Goal: Task Accomplishment & Management: Manage account settings

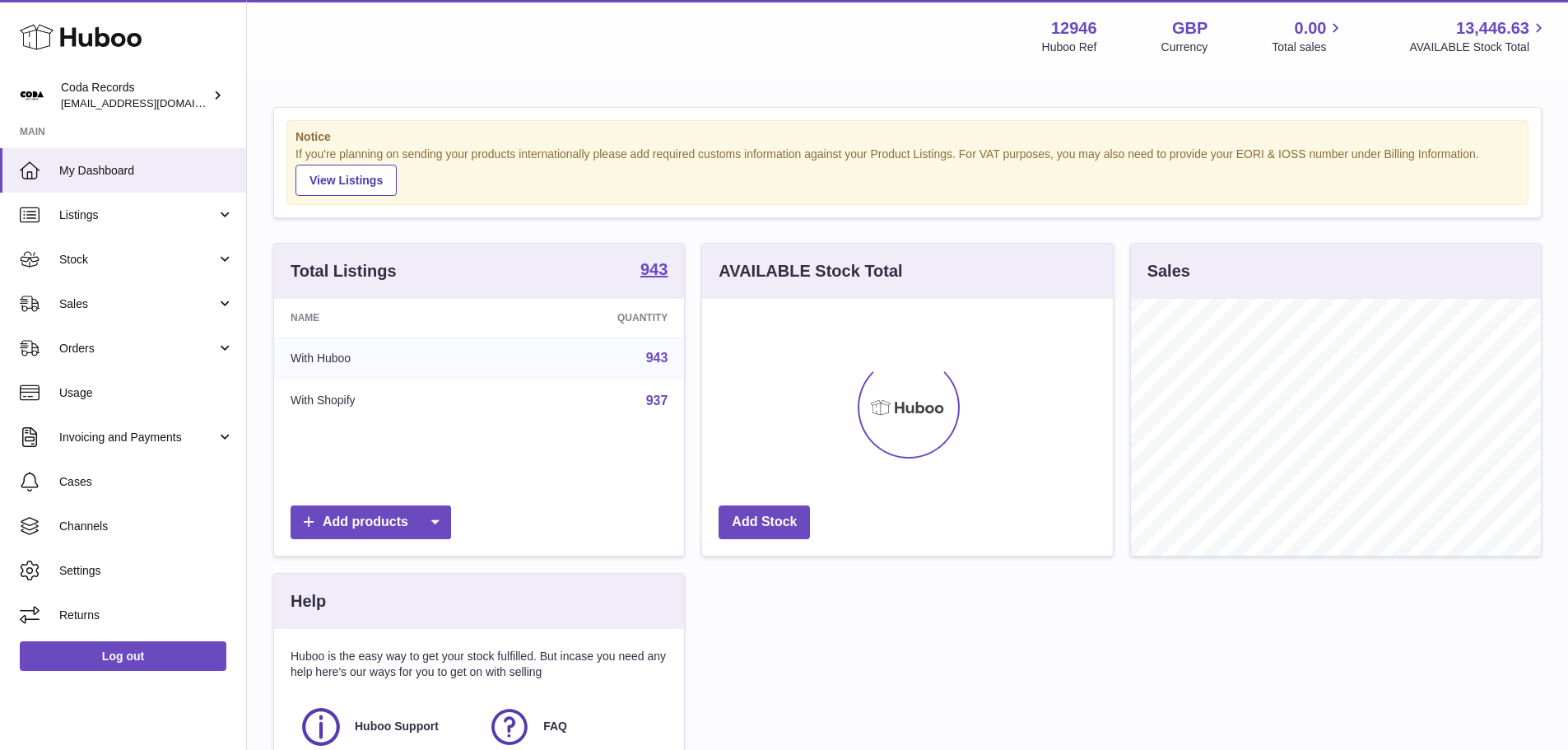
scroll to position [257, 411]
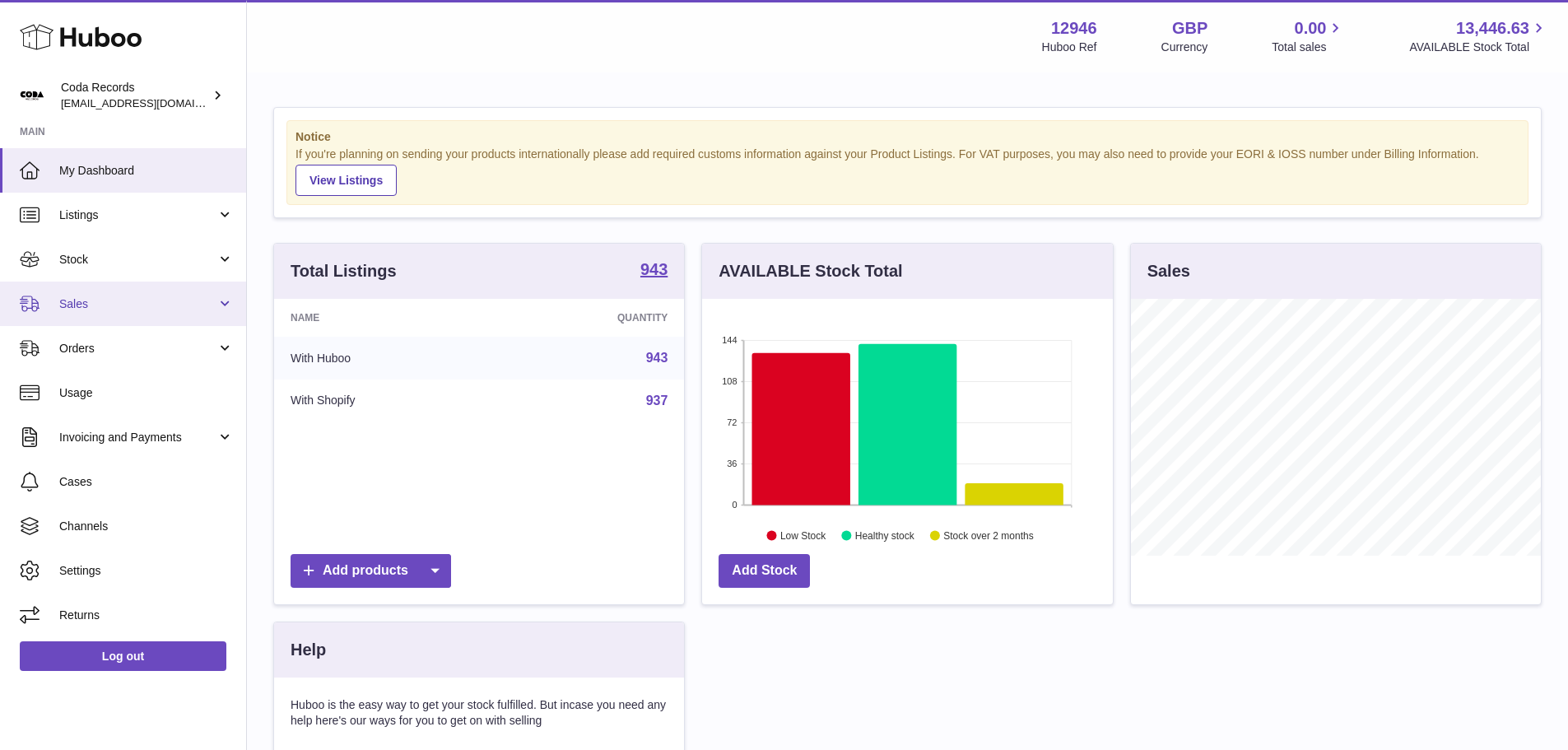
click at [118, 310] on span "Sales" at bounding box center [138, 304] width 158 height 15
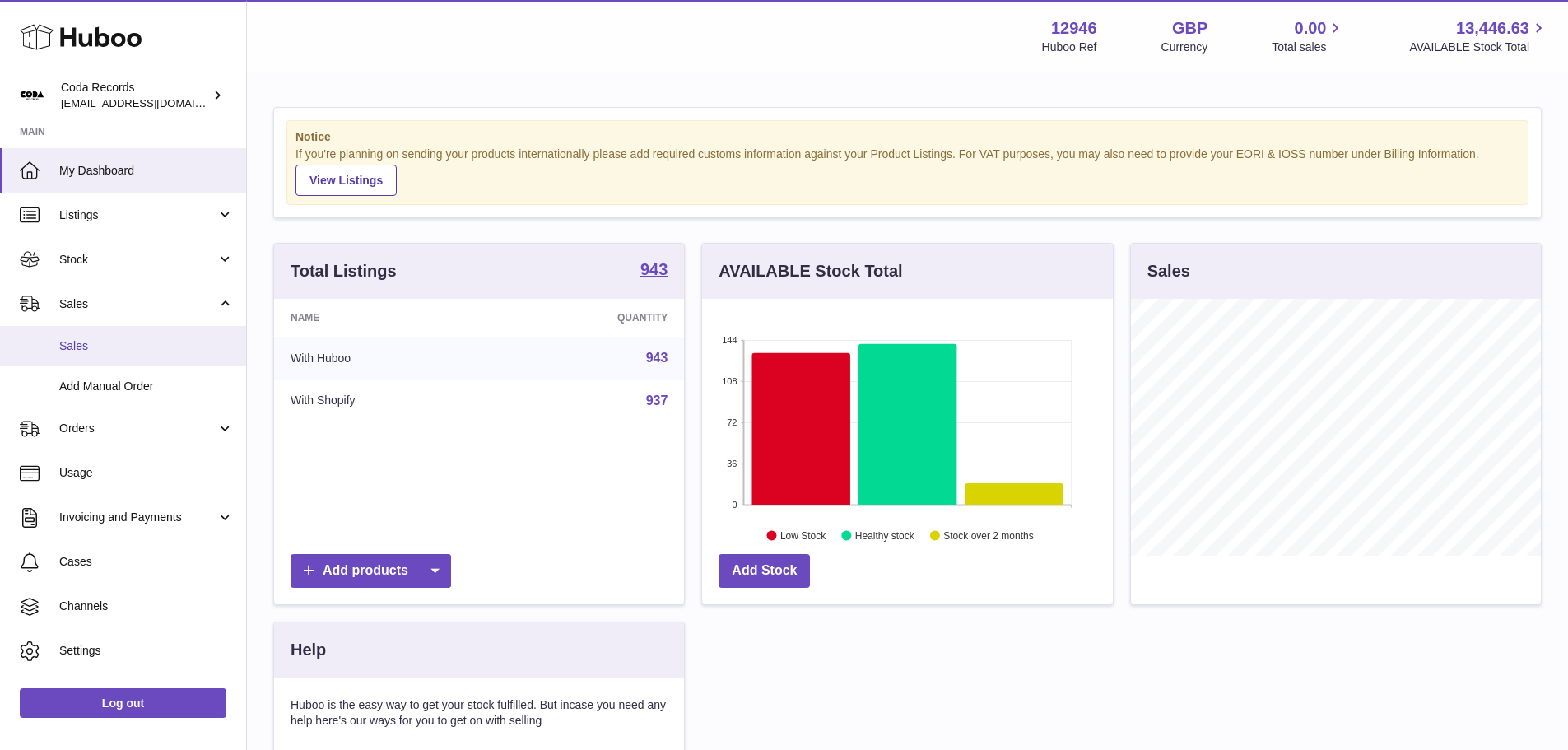
click at [107, 341] on span "Sales" at bounding box center [146, 346] width 175 height 15
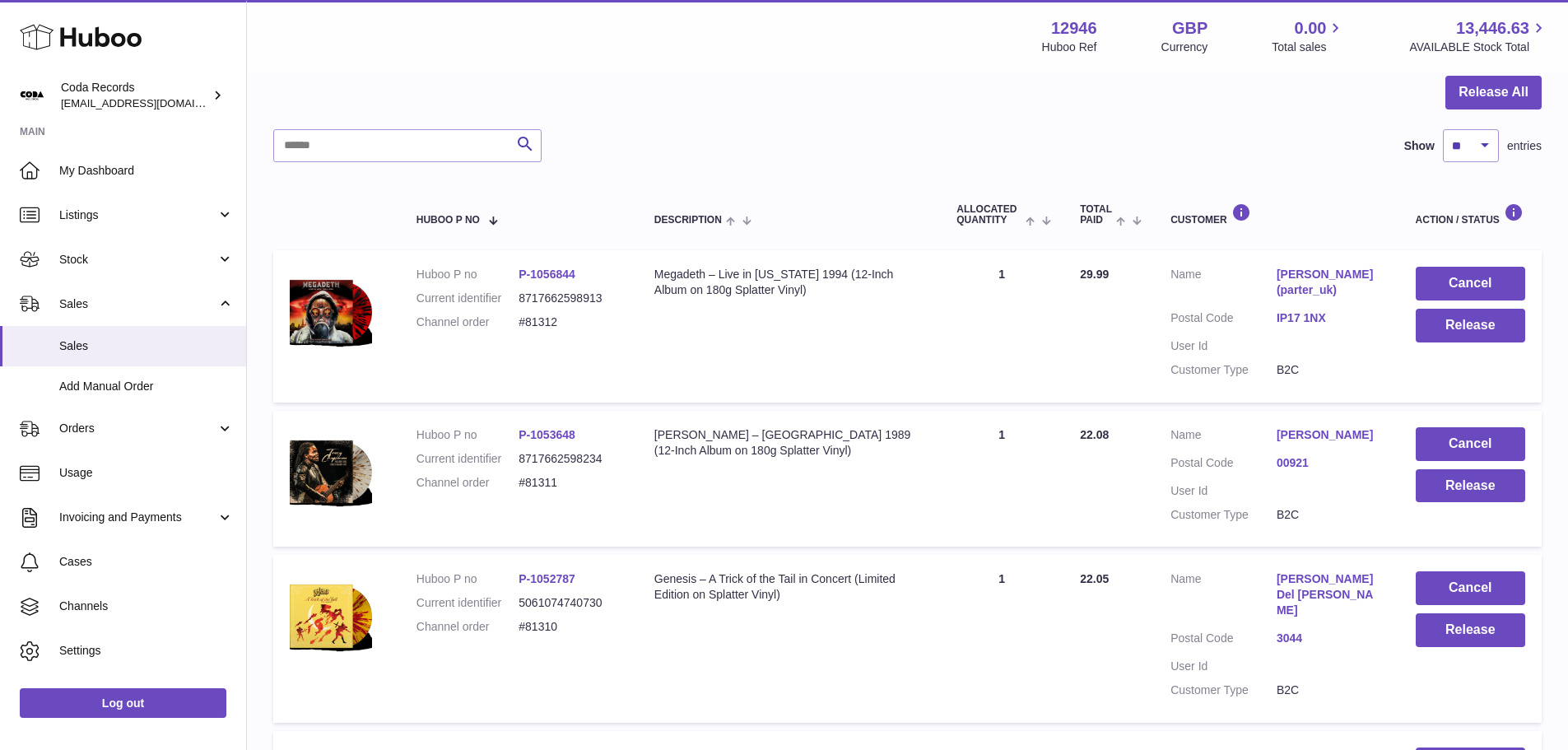
scroll to position [165, 0]
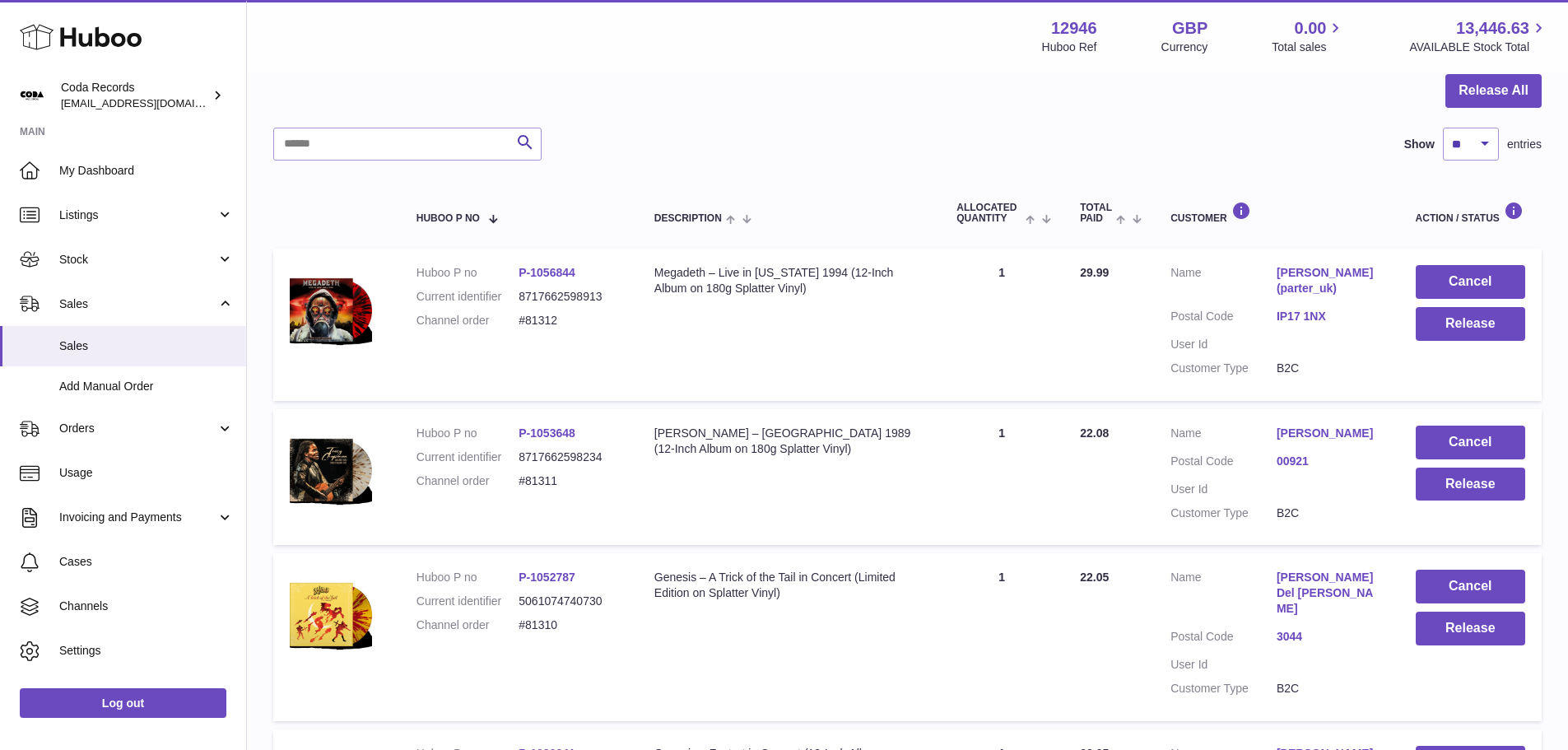
click at [1334, 272] on link "[PERSON_NAME] (parter_uk)" at bounding box center [1330, 280] width 107 height 31
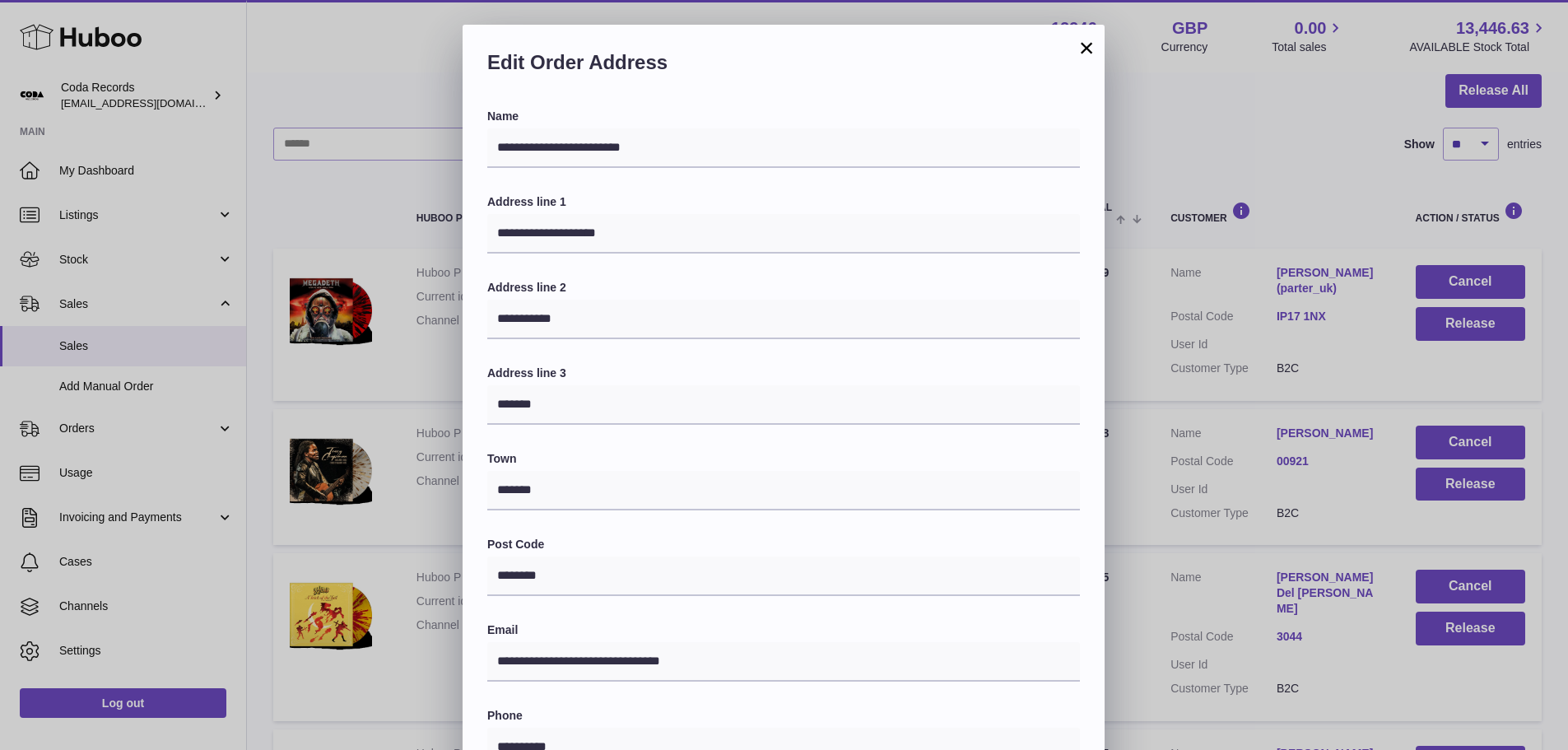
click at [1206, 132] on div "**********" at bounding box center [784, 519] width 1568 height 988
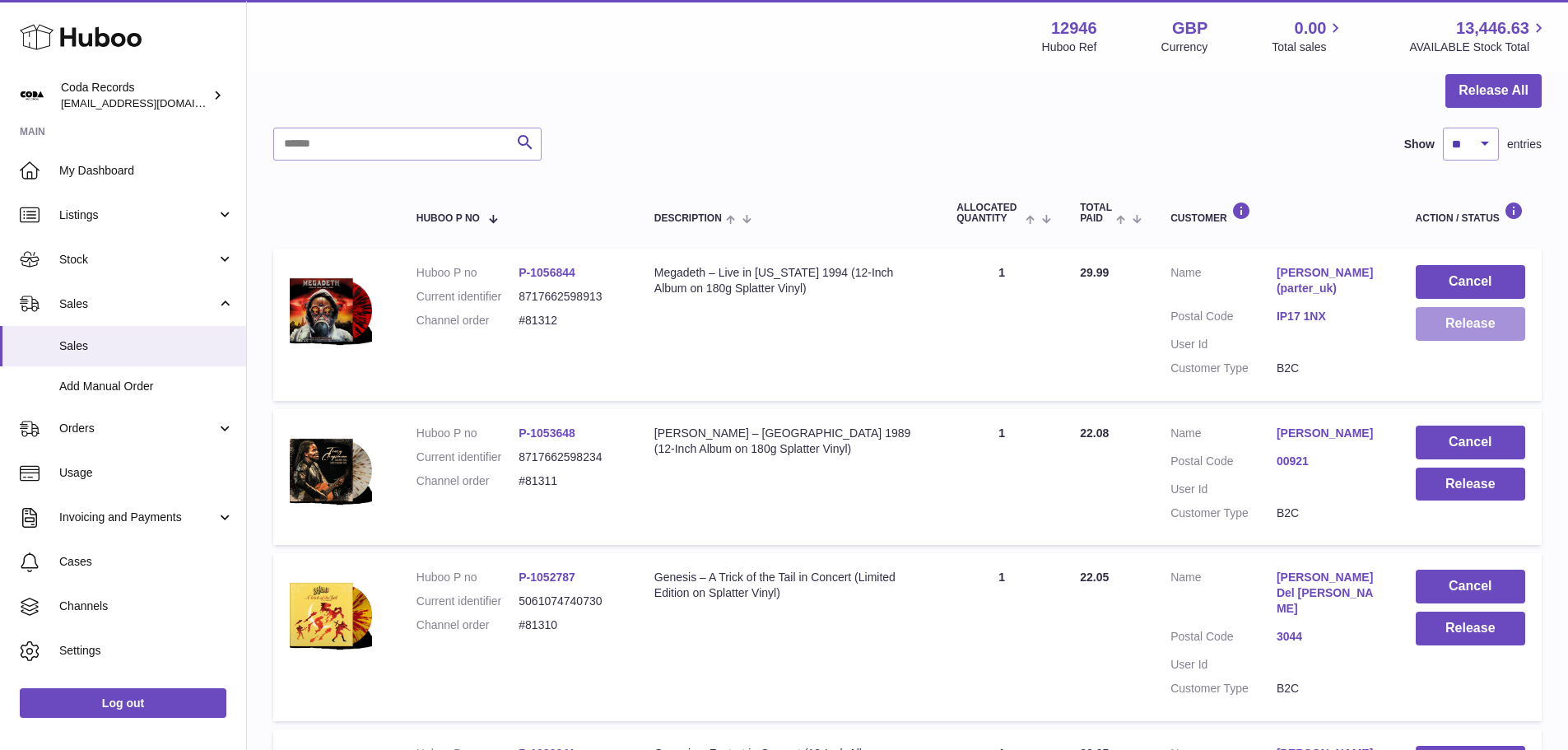
click at [1494, 318] on button "Release" at bounding box center [1470, 324] width 109 height 34
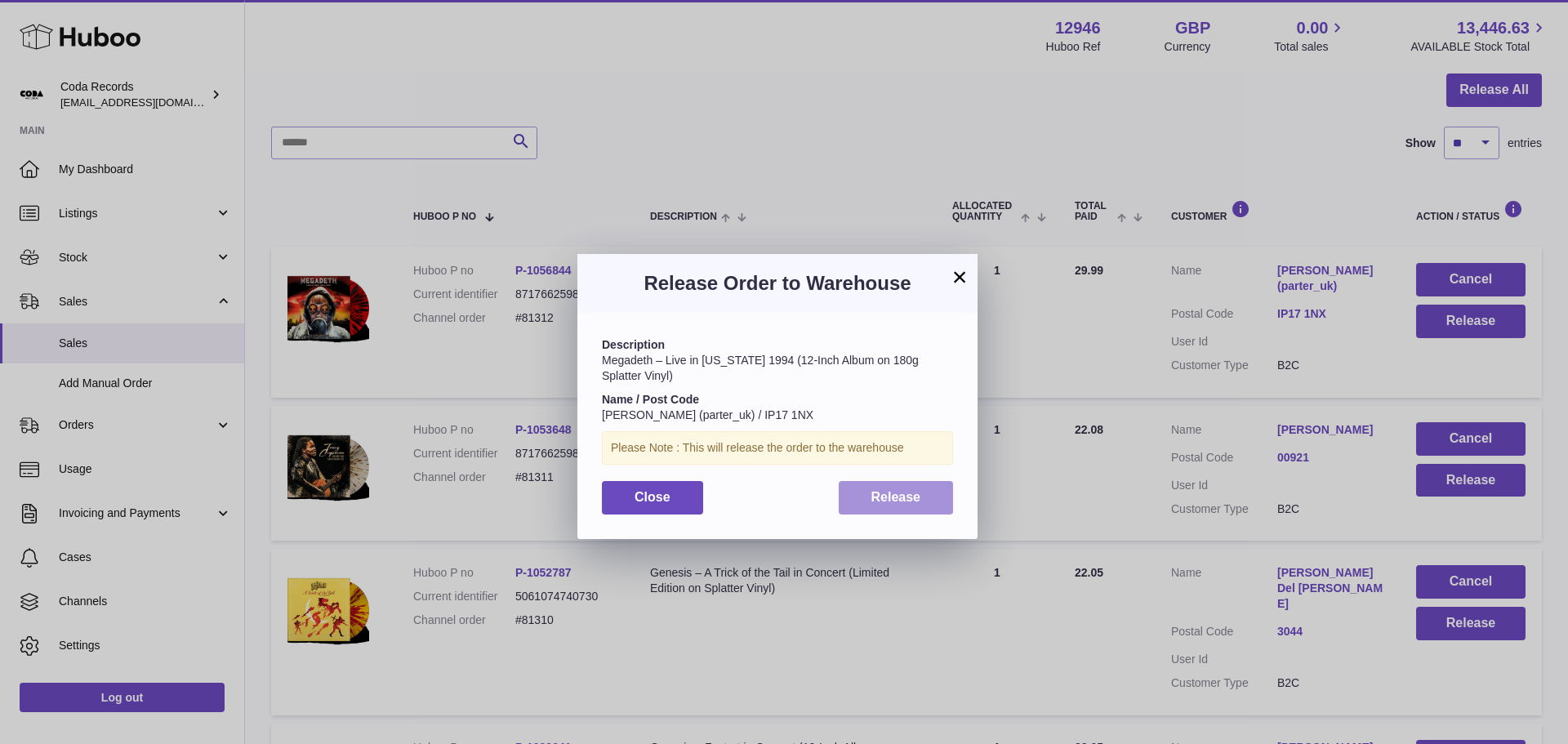
click at [904, 500] on span "Release" at bounding box center [896, 497] width 50 height 14
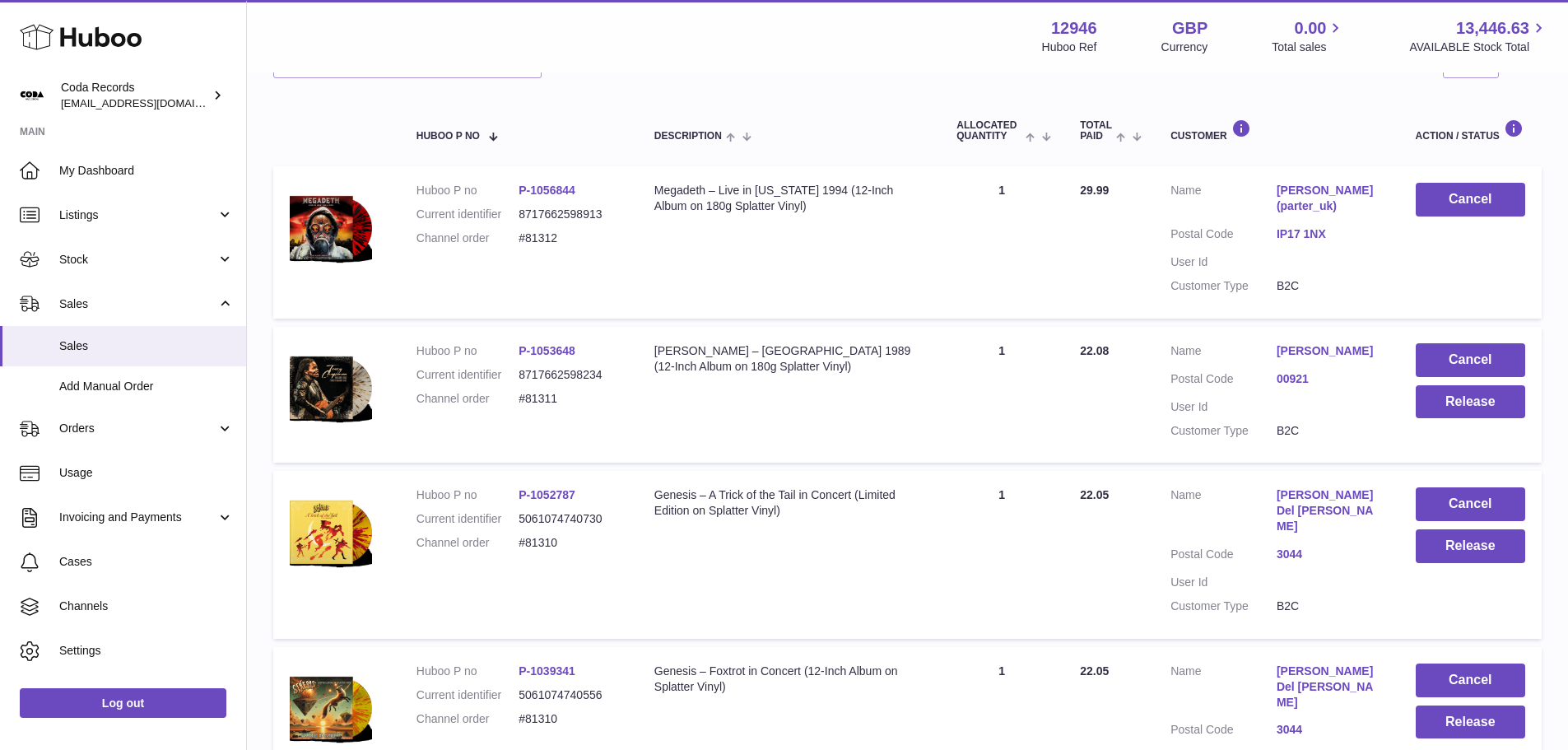
scroll to position [330, 0]
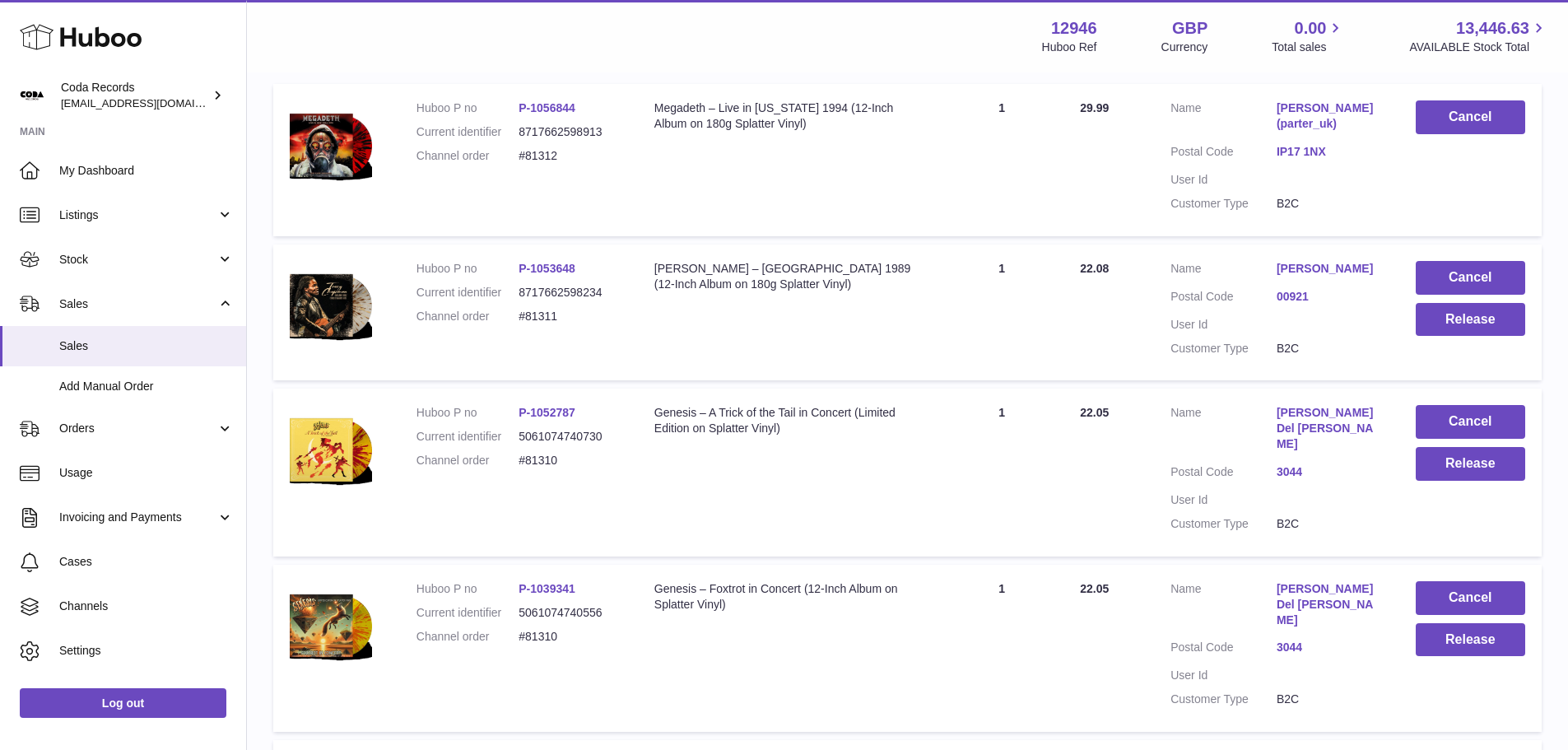
click at [1346, 271] on link "[PERSON_NAME]" at bounding box center [1330, 268] width 107 height 15
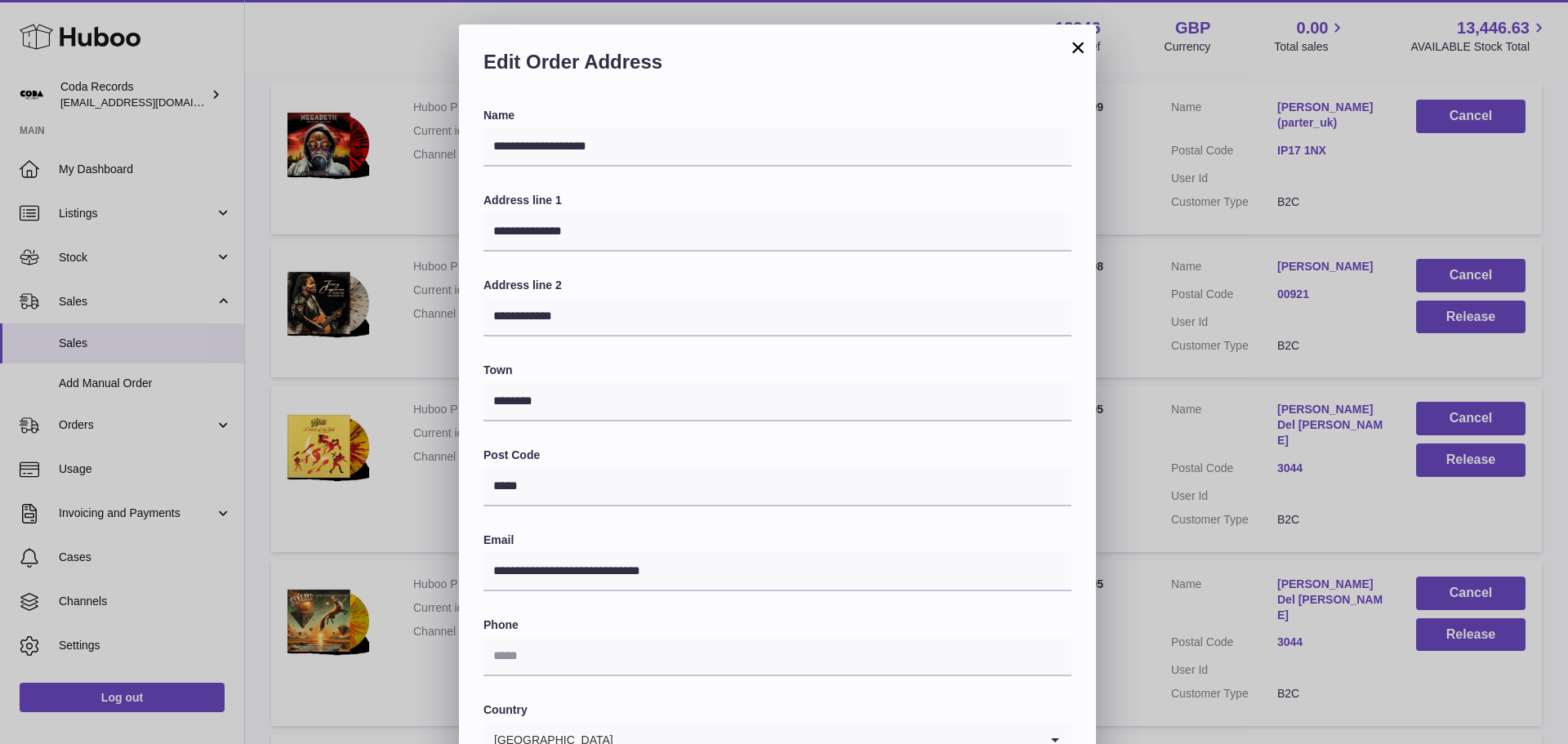
click at [1179, 240] on div "**********" at bounding box center [784, 515] width 1568 height 980
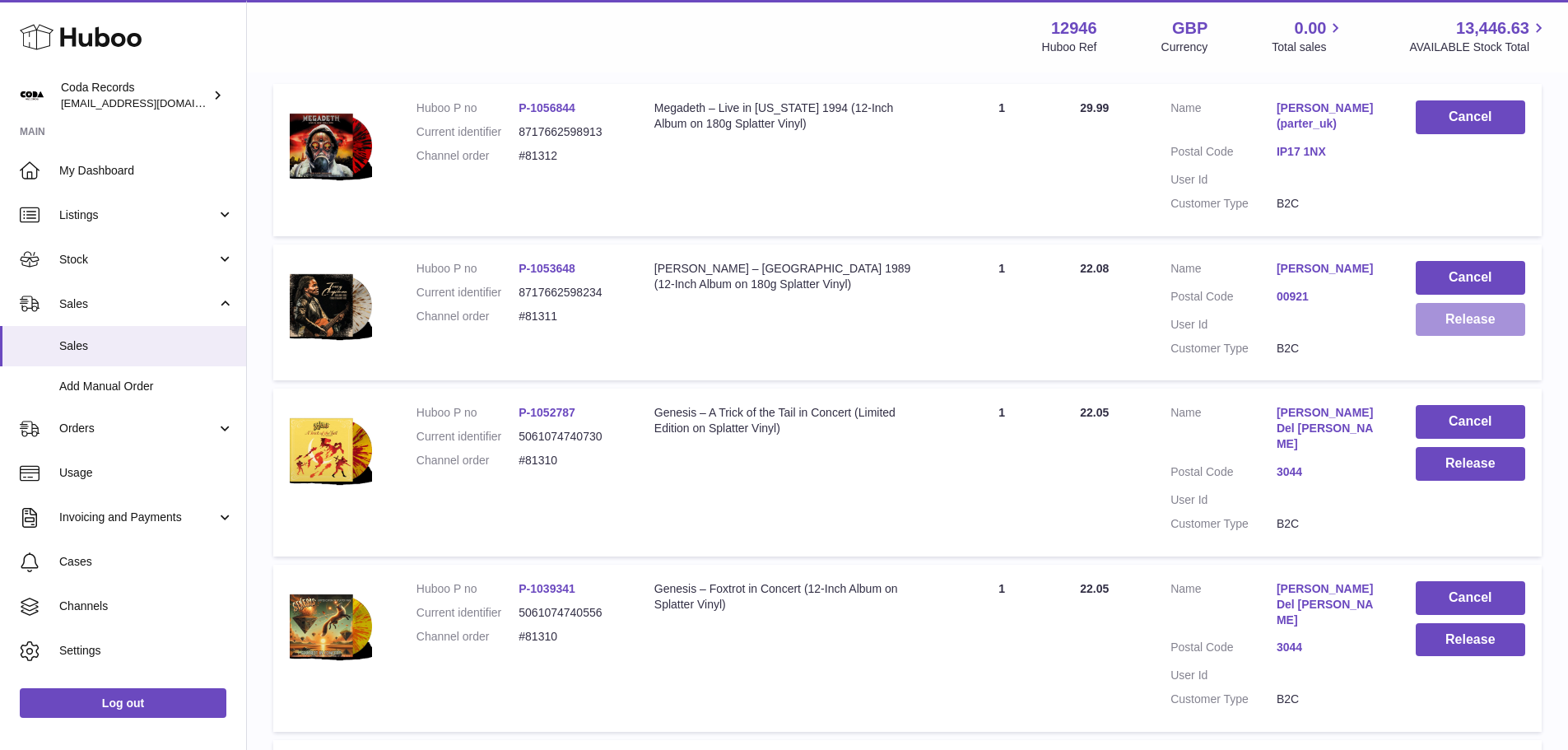
click at [1478, 322] on button "Release" at bounding box center [1470, 320] width 109 height 34
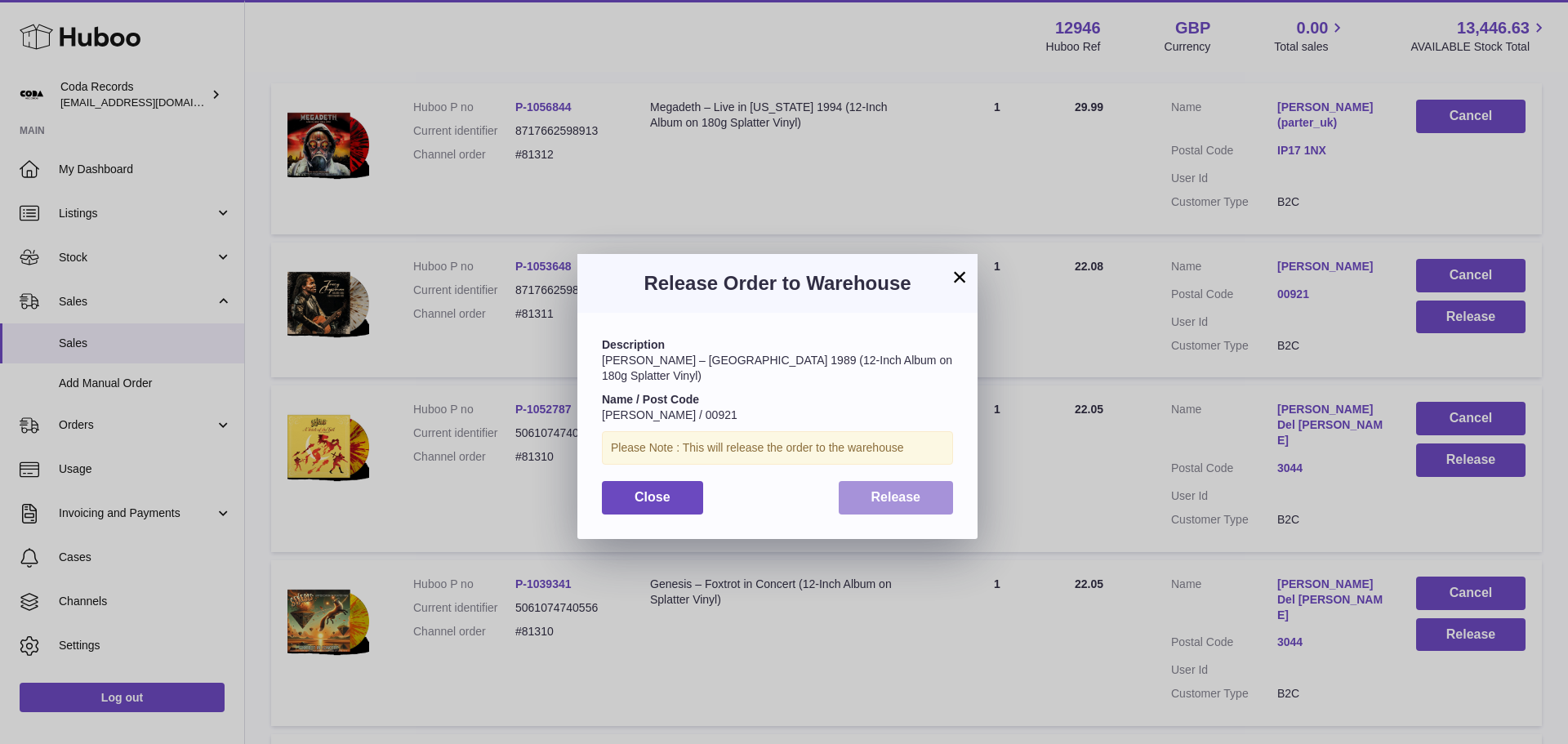
click at [910, 496] on span "Release" at bounding box center [896, 497] width 50 height 14
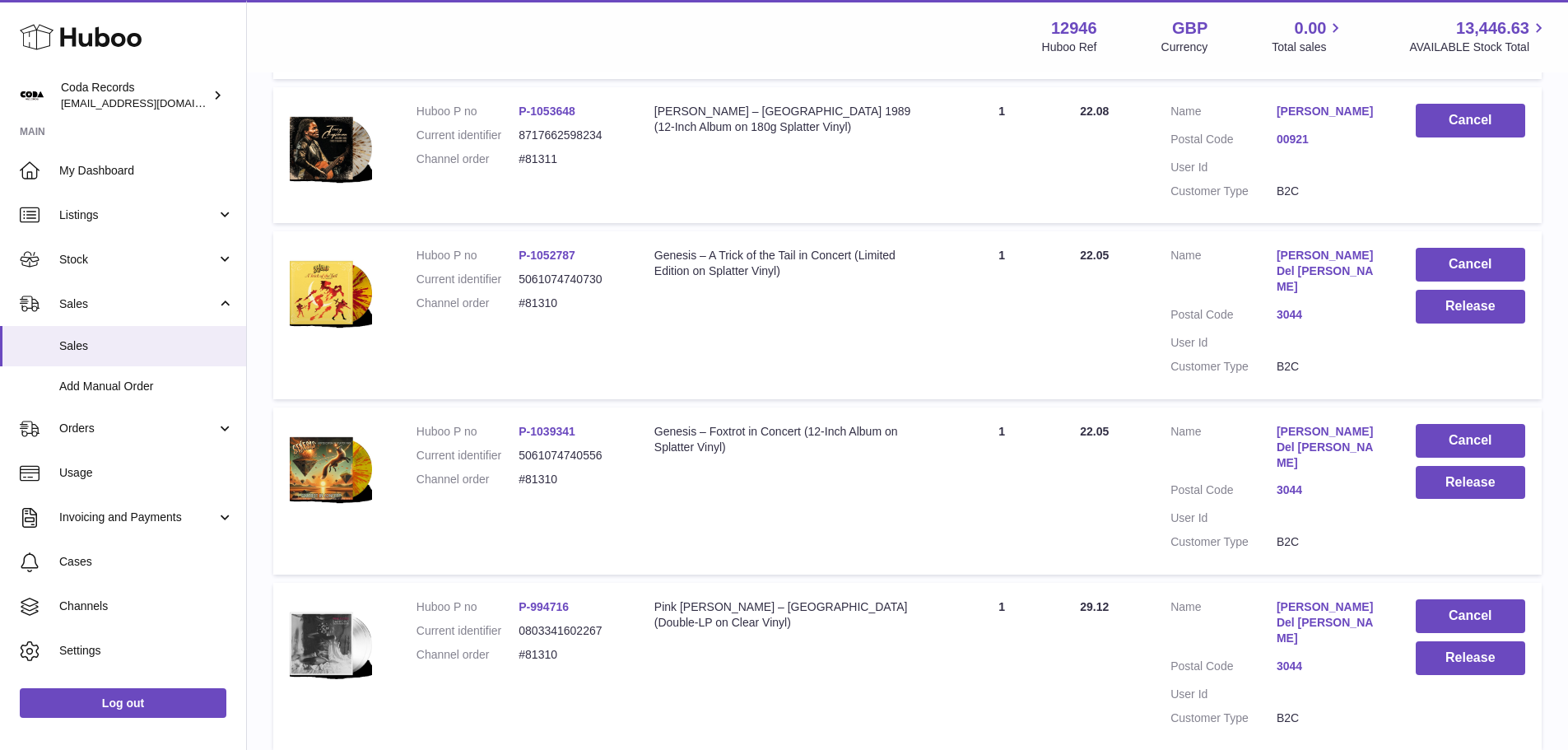
scroll to position [659, 0]
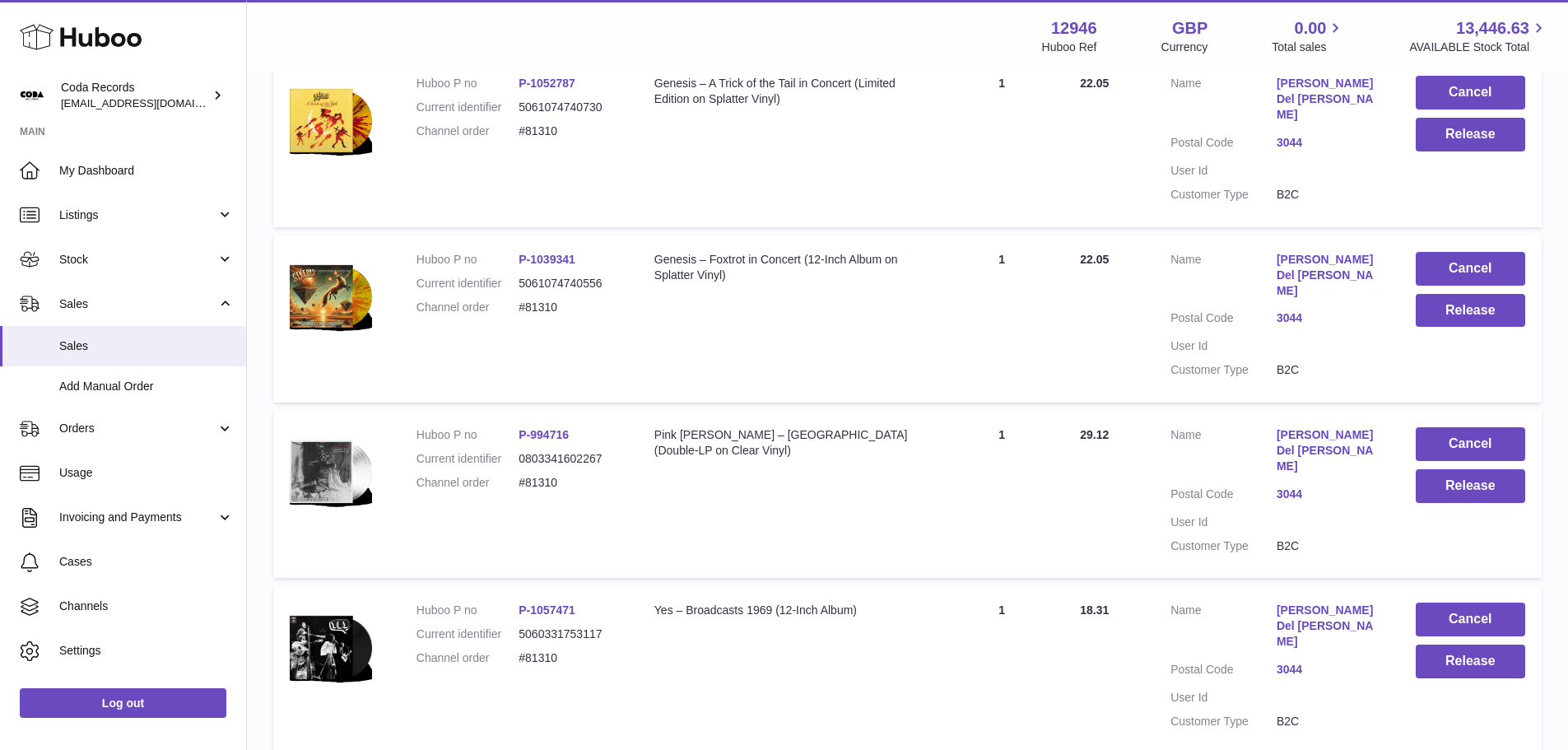
click at [1349, 109] on link "[PERSON_NAME] Del [PERSON_NAME]" at bounding box center [1330, 99] width 107 height 47
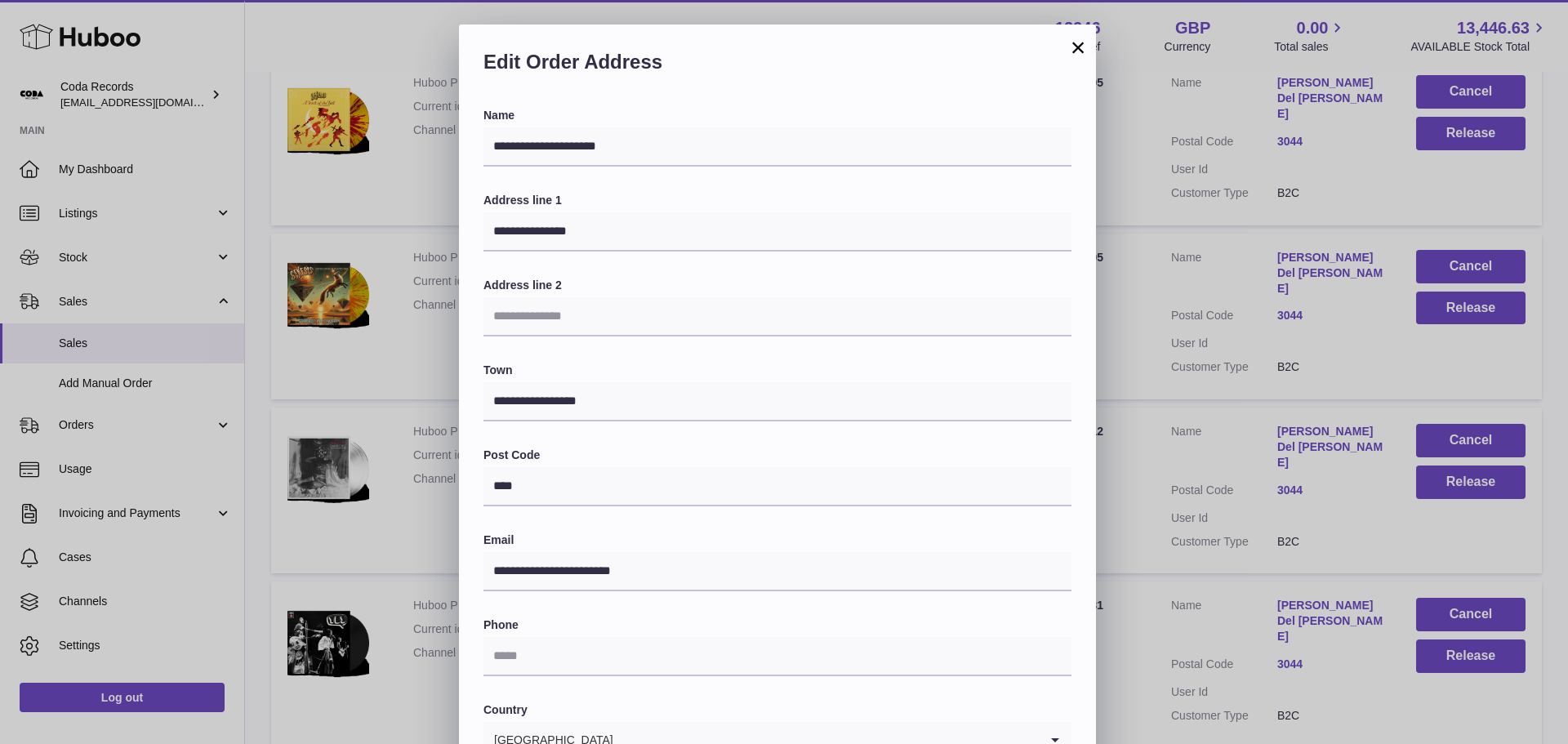
click at [1176, 267] on div "**********" at bounding box center [784, 515] width 1568 height 980
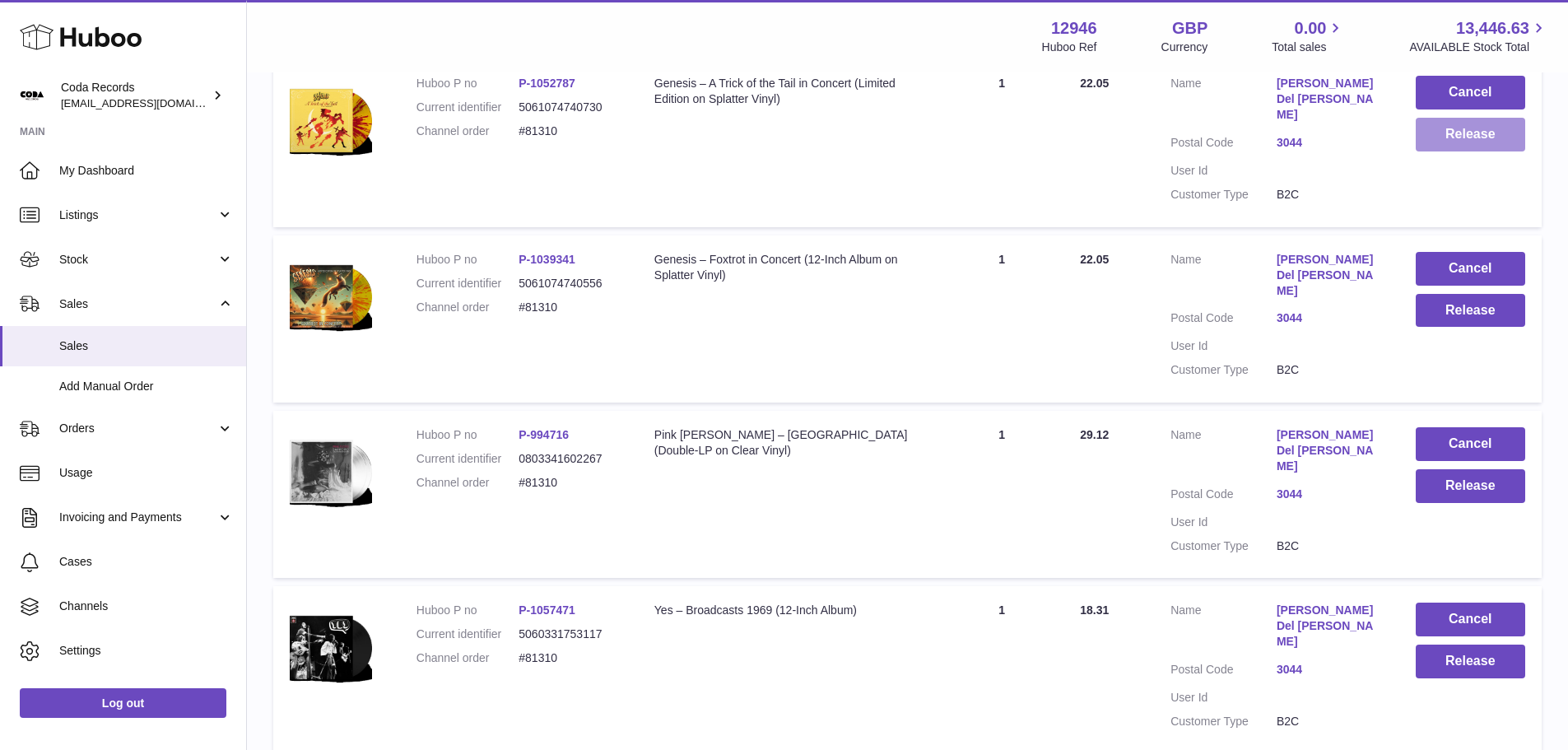
click at [1505, 151] on button "Release" at bounding box center [1470, 134] width 109 height 34
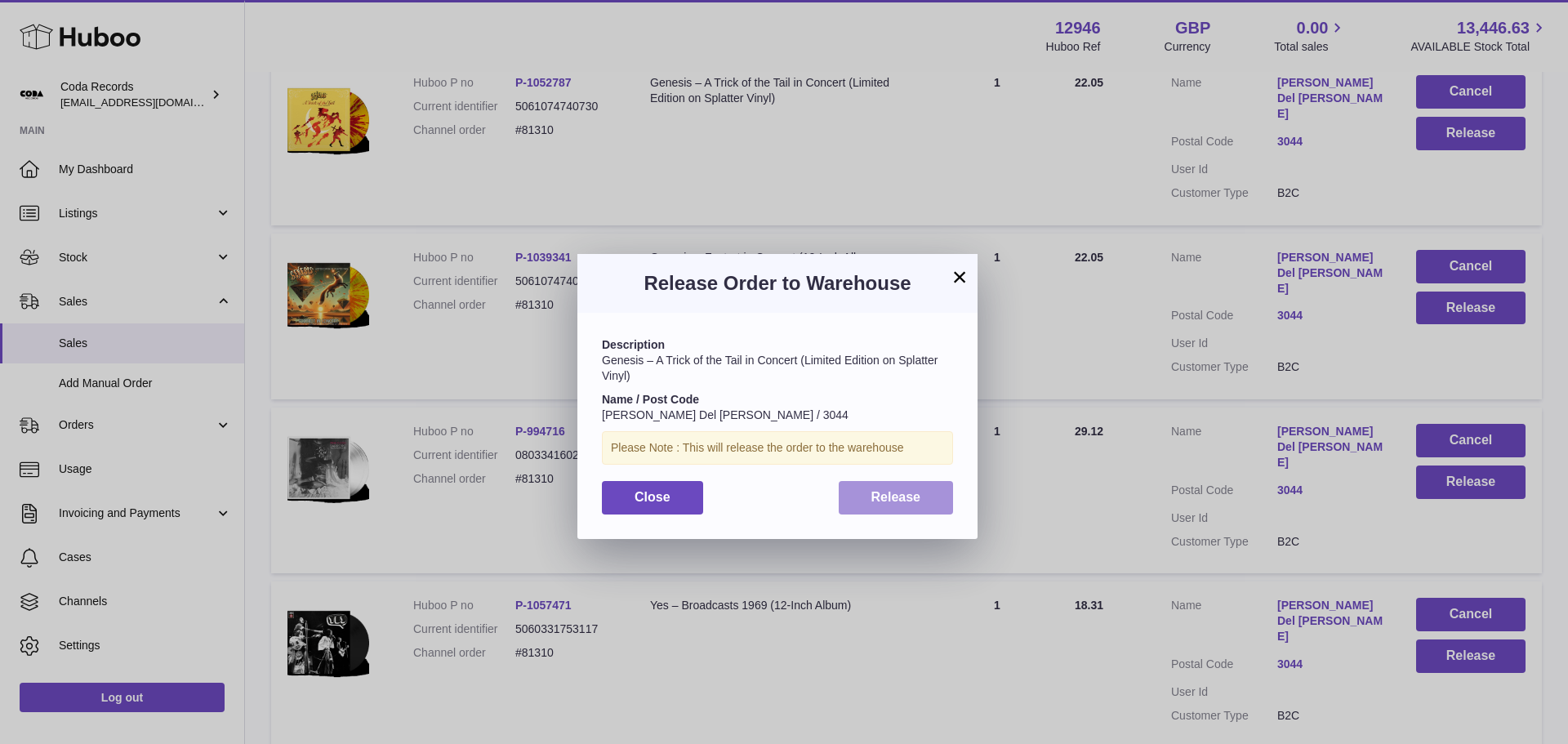
drag, startPoint x: 941, startPoint y: 499, endPoint x: 967, endPoint y: 497, distance: 26.1
click at [940, 499] on button "Release" at bounding box center [896, 498] width 115 height 34
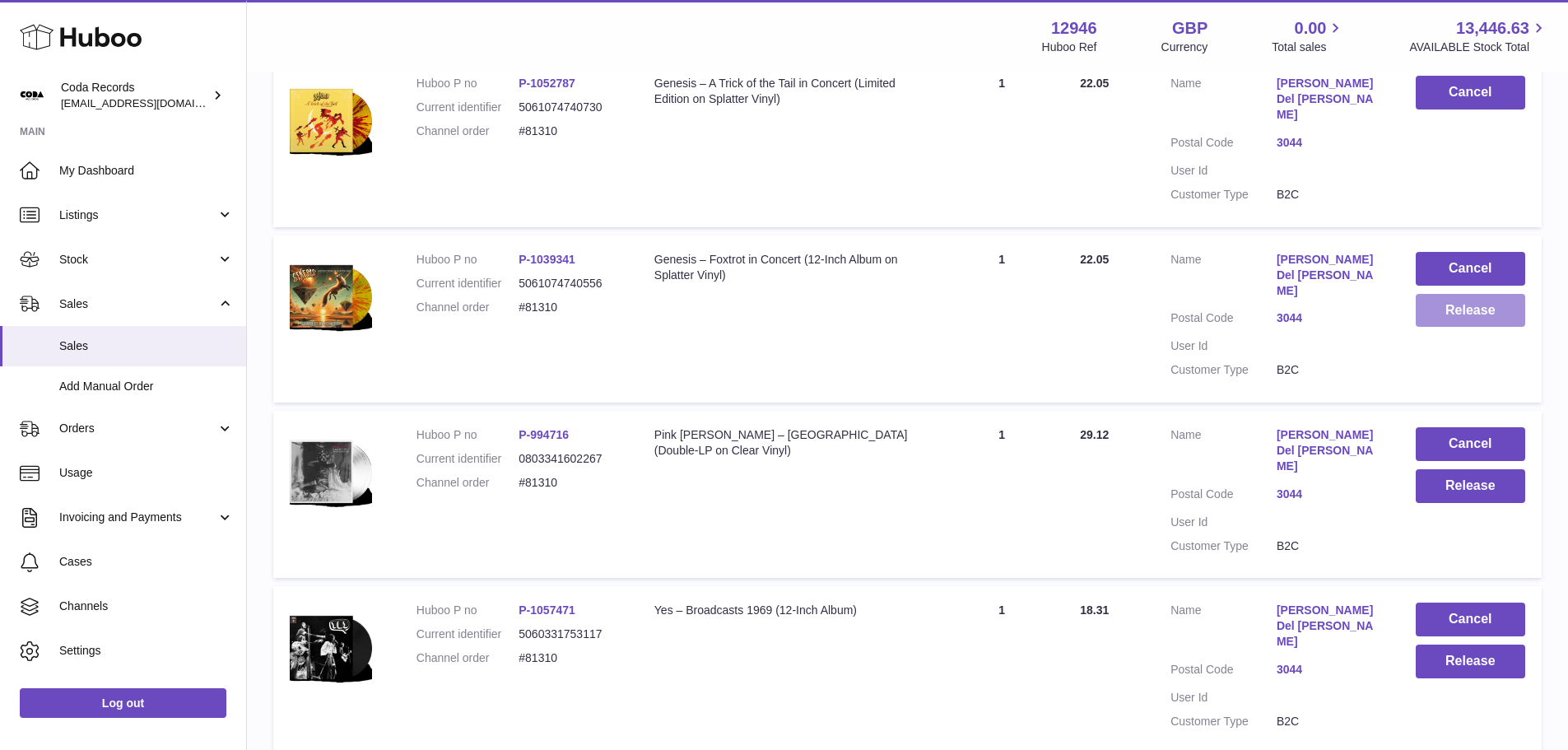
click at [1496, 315] on button "Release" at bounding box center [1470, 311] width 109 height 34
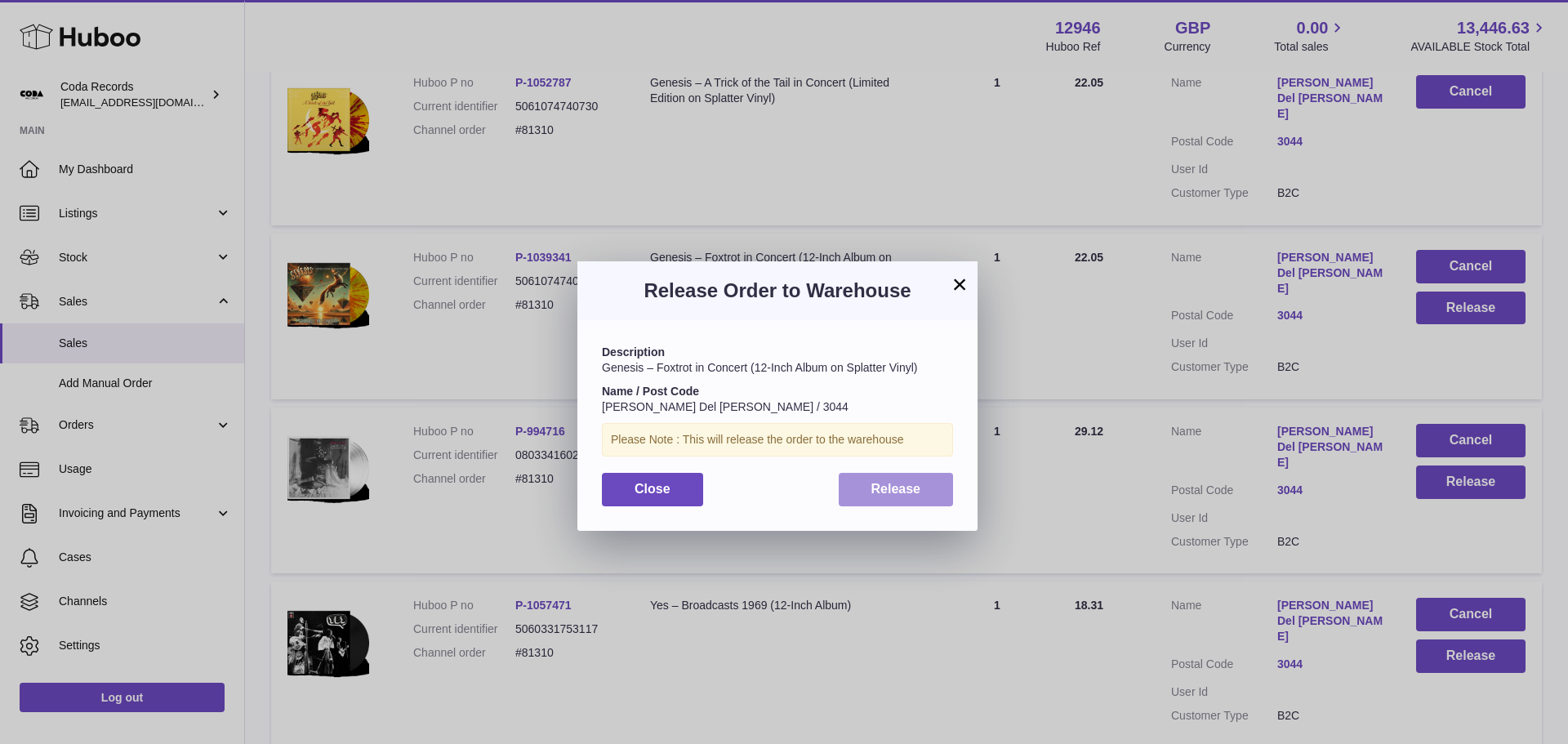
click at [926, 494] on button "Release" at bounding box center [896, 490] width 115 height 34
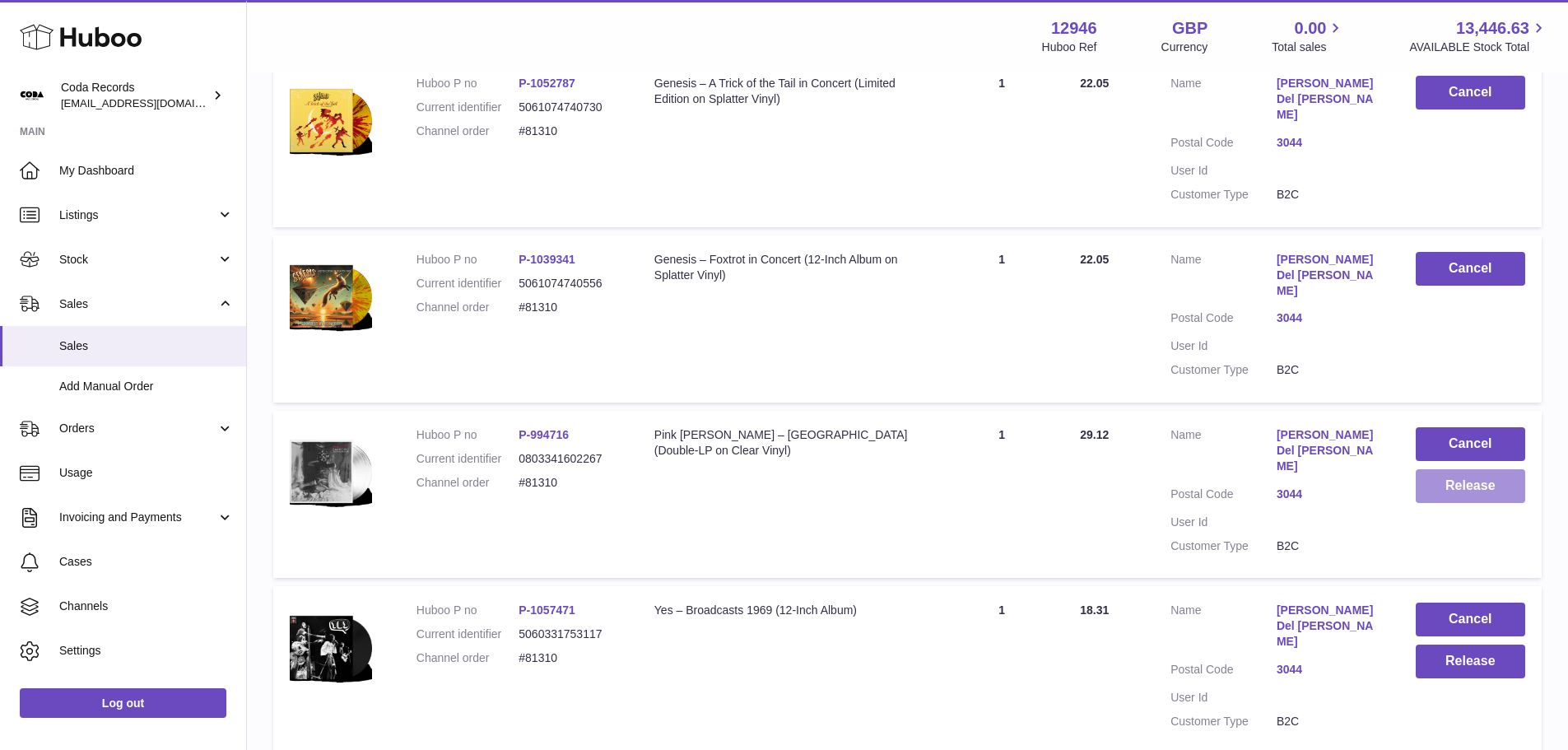
click at [1463, 477] on button "Release" at bounding box center [1470, 487] width 109 height 34
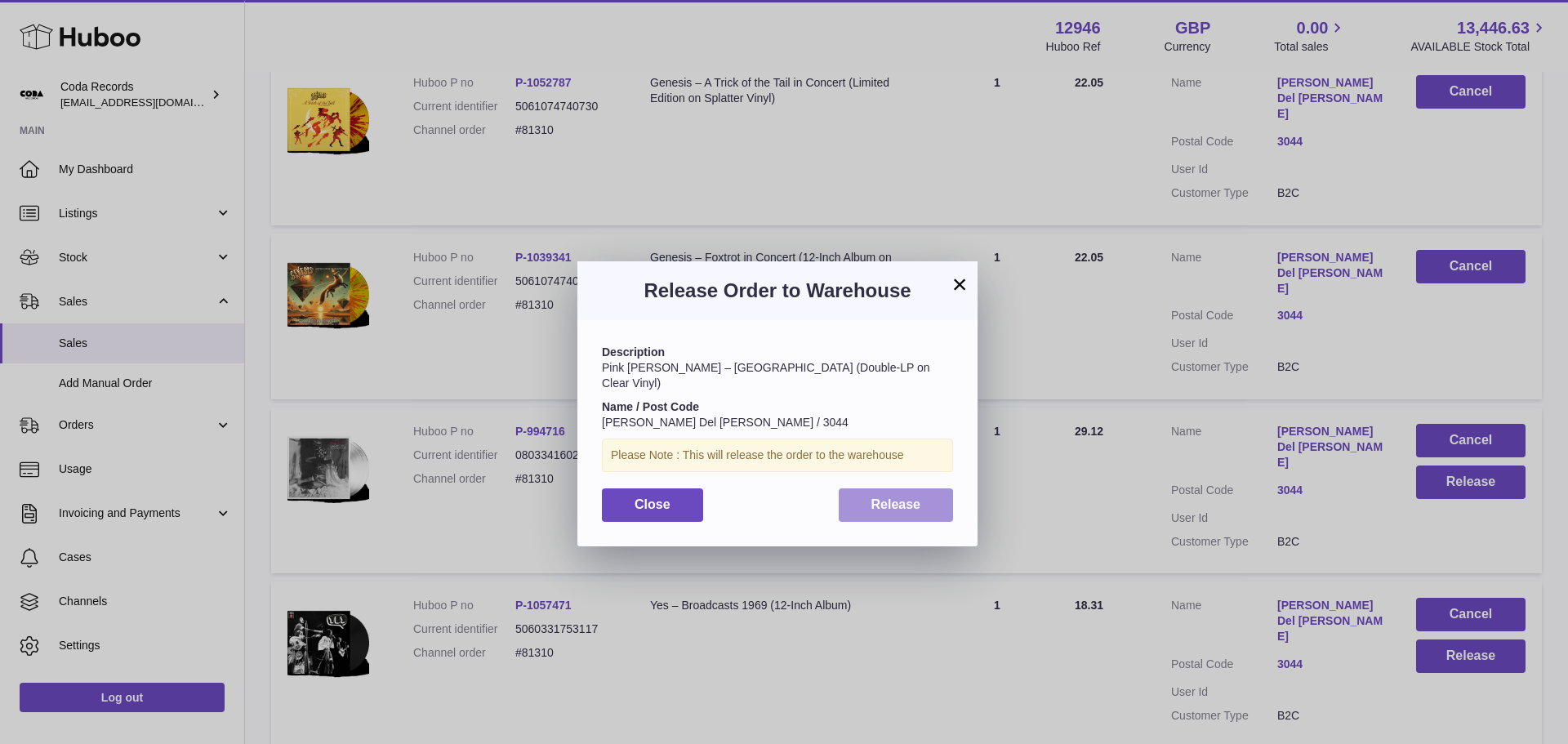
click at [873, 498] on span "Release" at bounding box center [896, 505] width 50 height 14
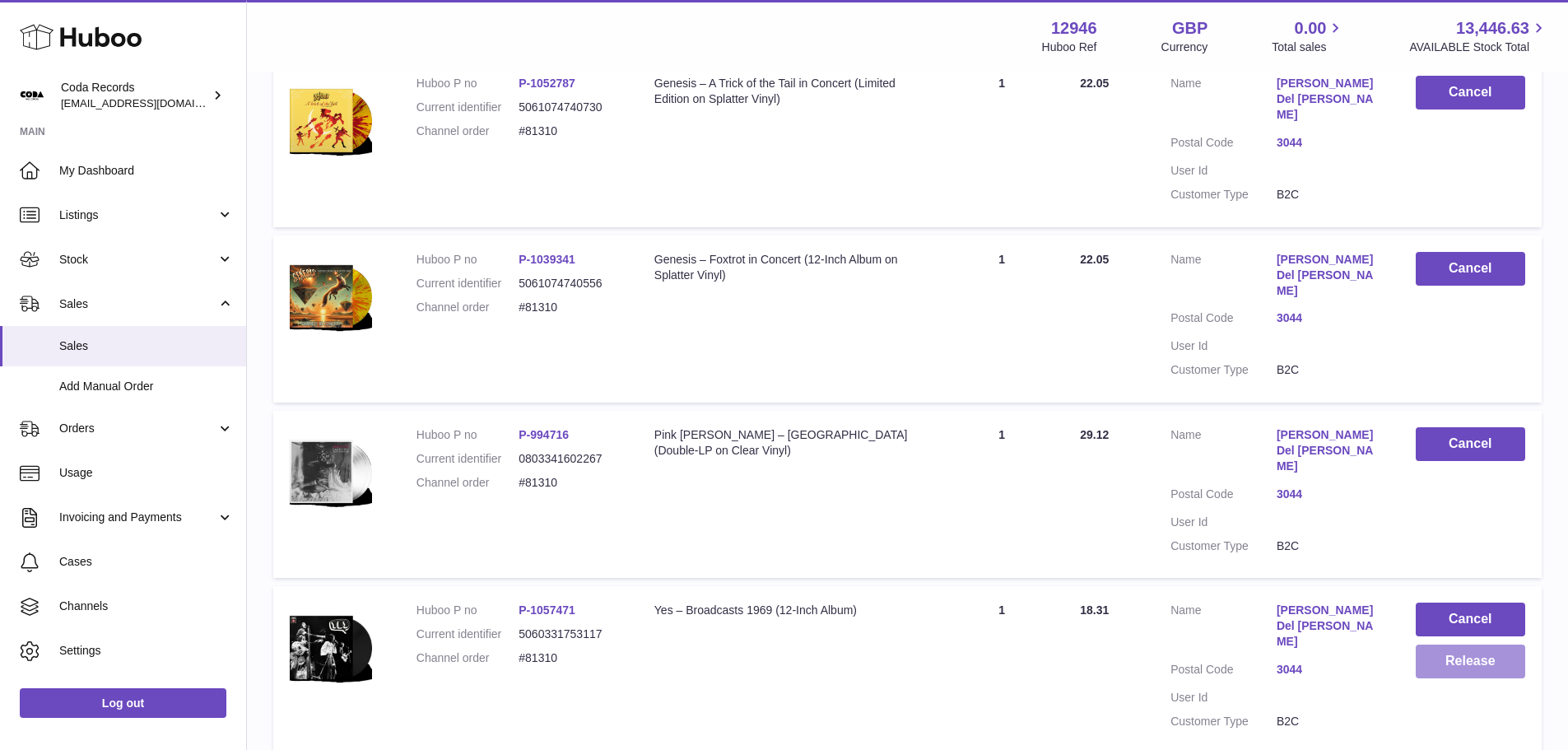
click at [1461, 645] on button "Release" at bounding box center [1470, 662] width 109 height 34
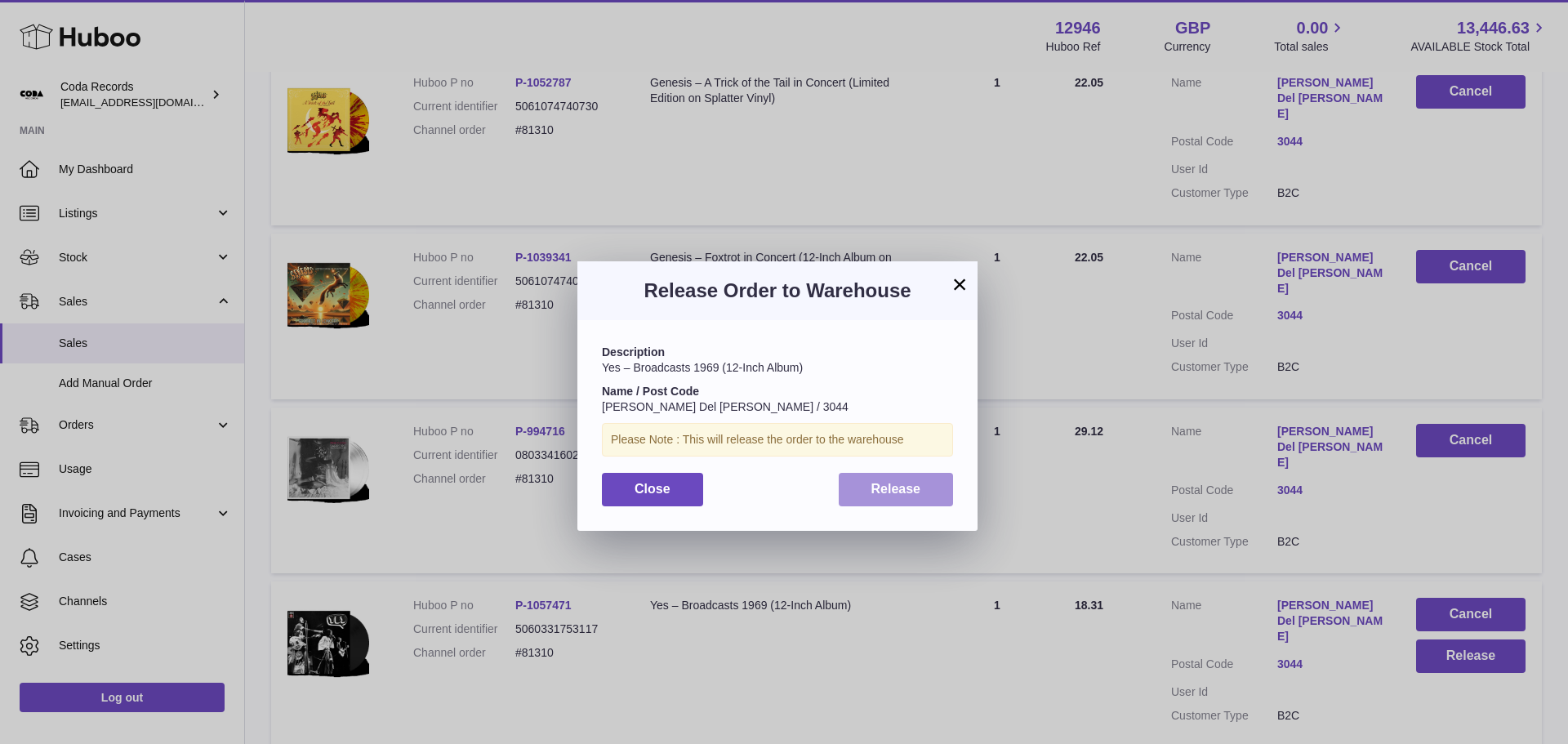
click at [901, 480] on button "Release" at bounding box center [896, 490] width 115 height 34
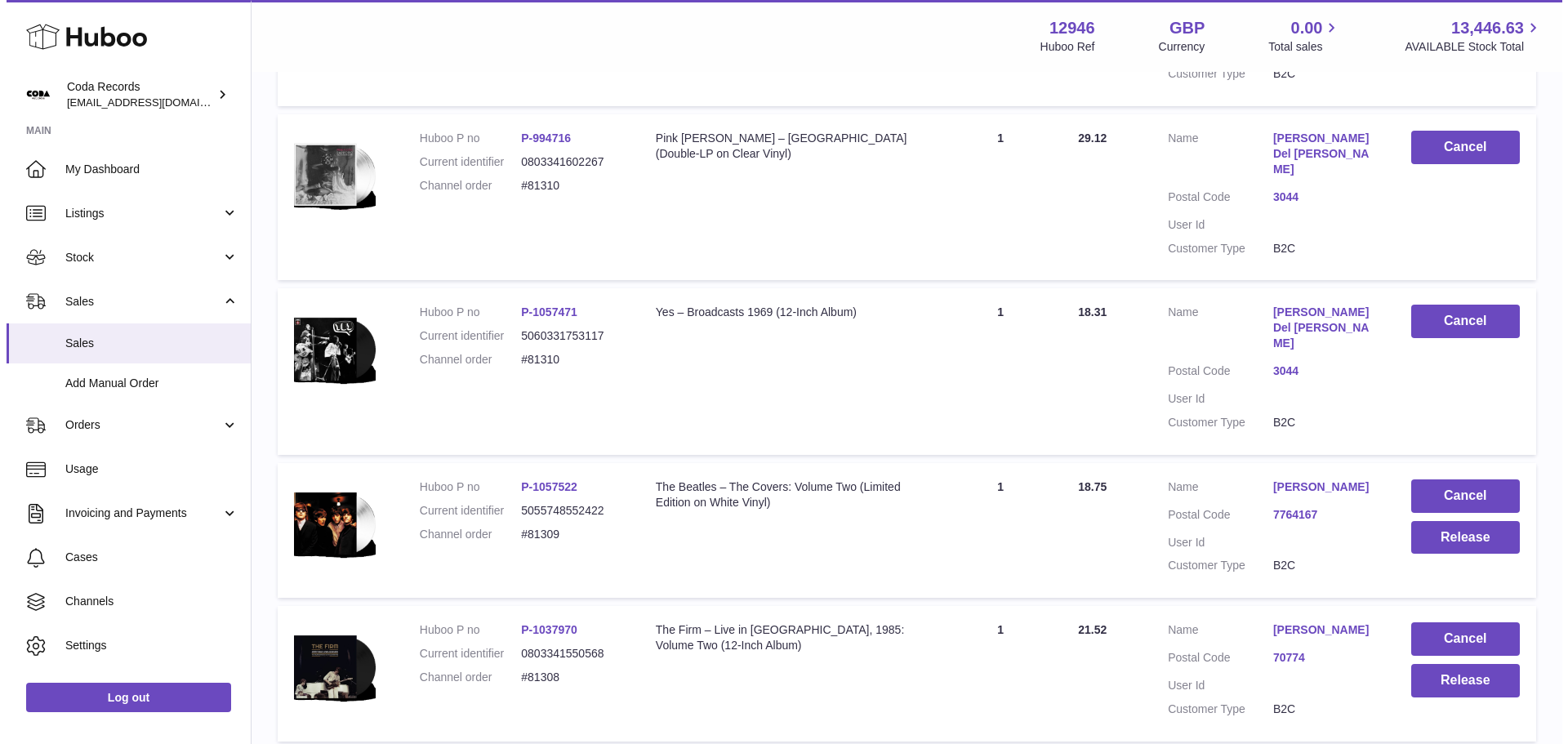
scroll to position [980, 0]
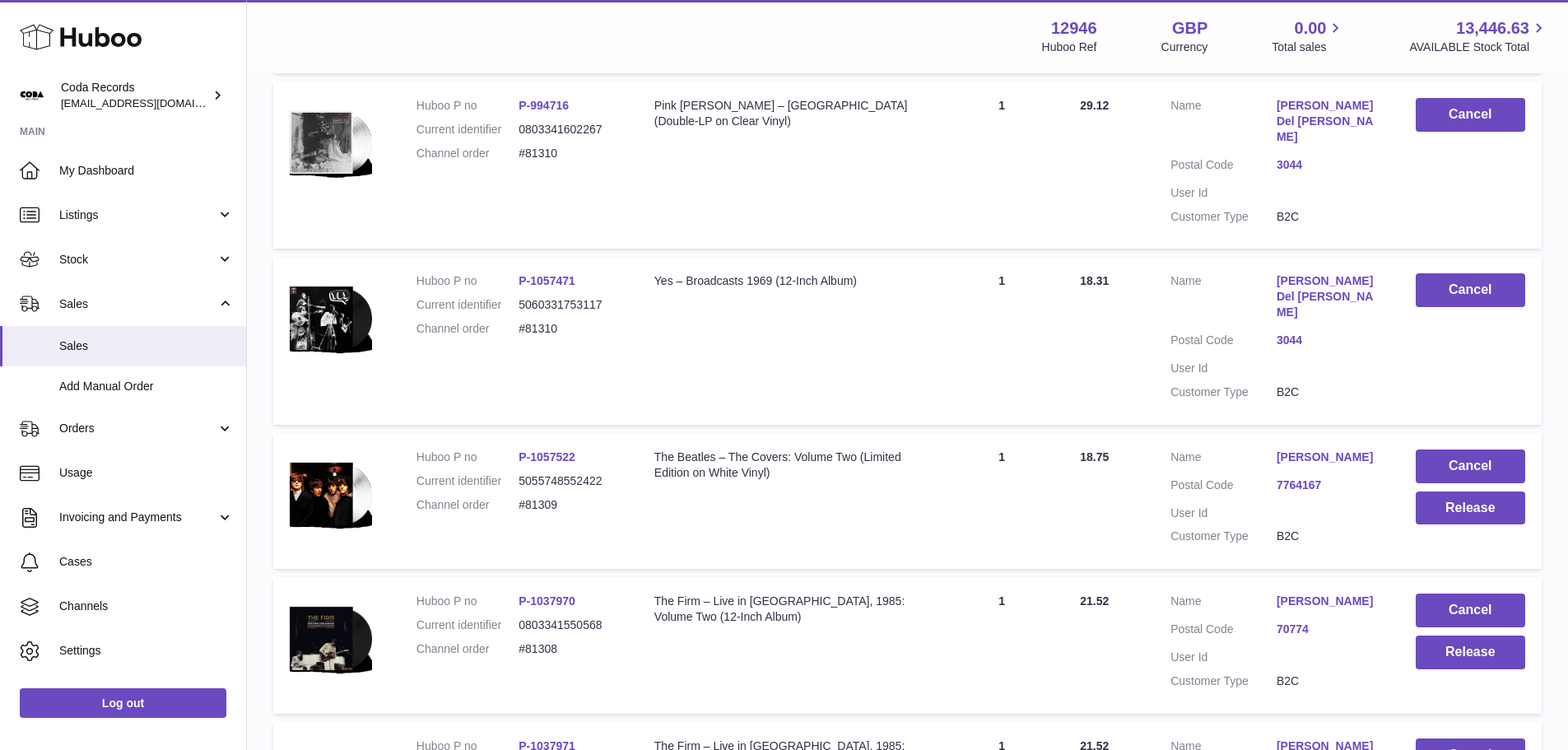
click at [1324, 450] on link "[PERSON_NAME]" at bounding box center [1330, 457] width 107 height 15
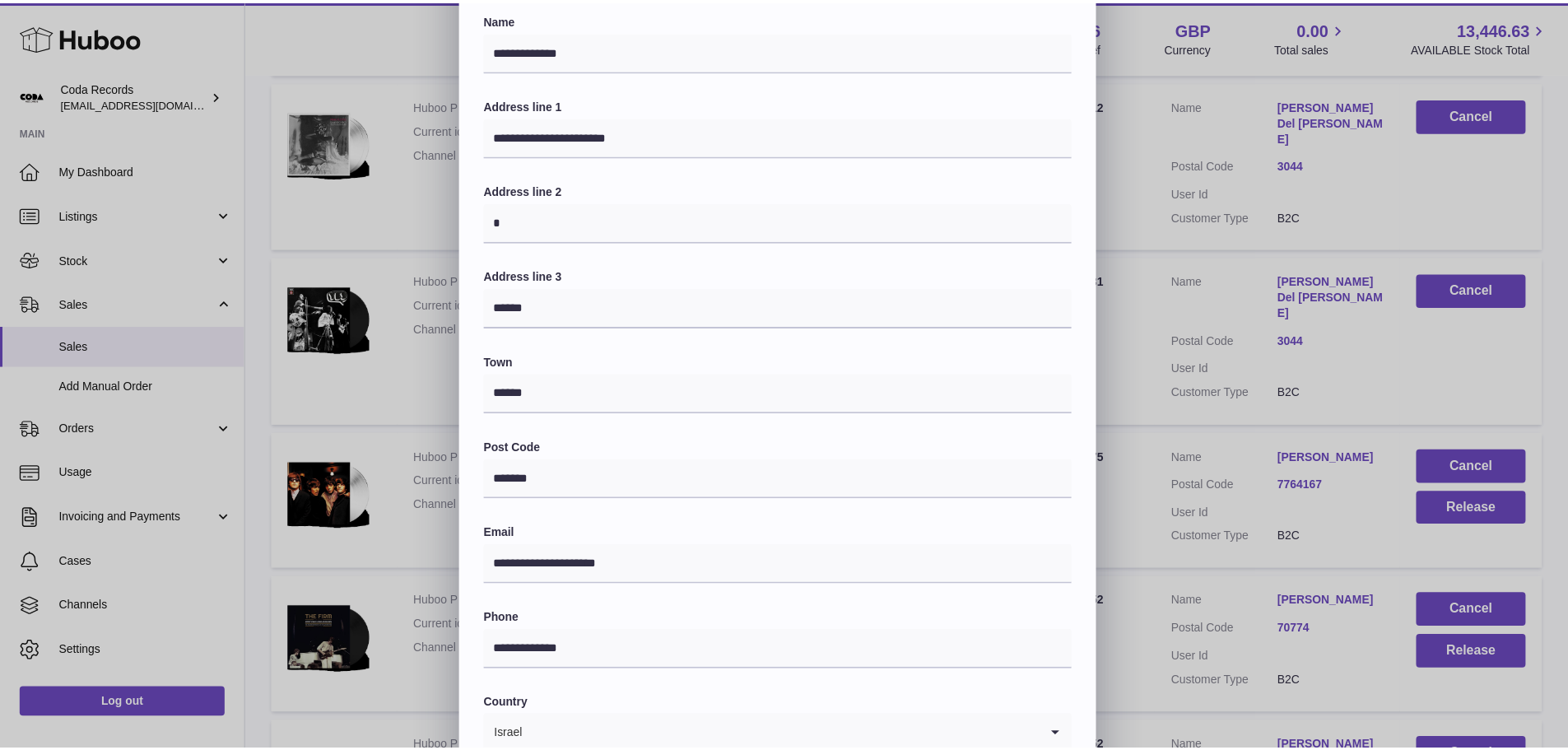
scroll to position [82, 0]
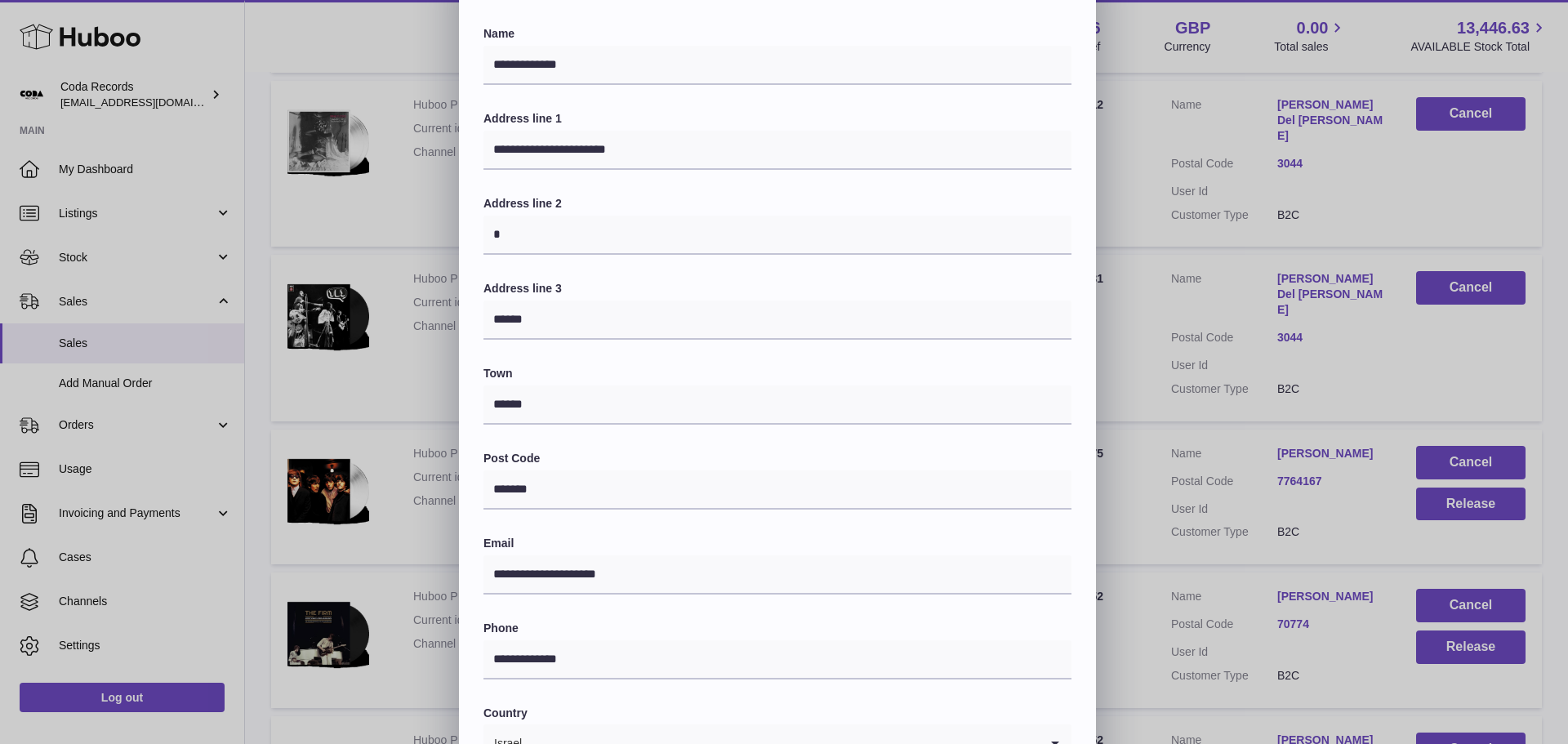
click at [1187, 399] on div "**********" at bounding box center [784, 433] width 1568 height 980
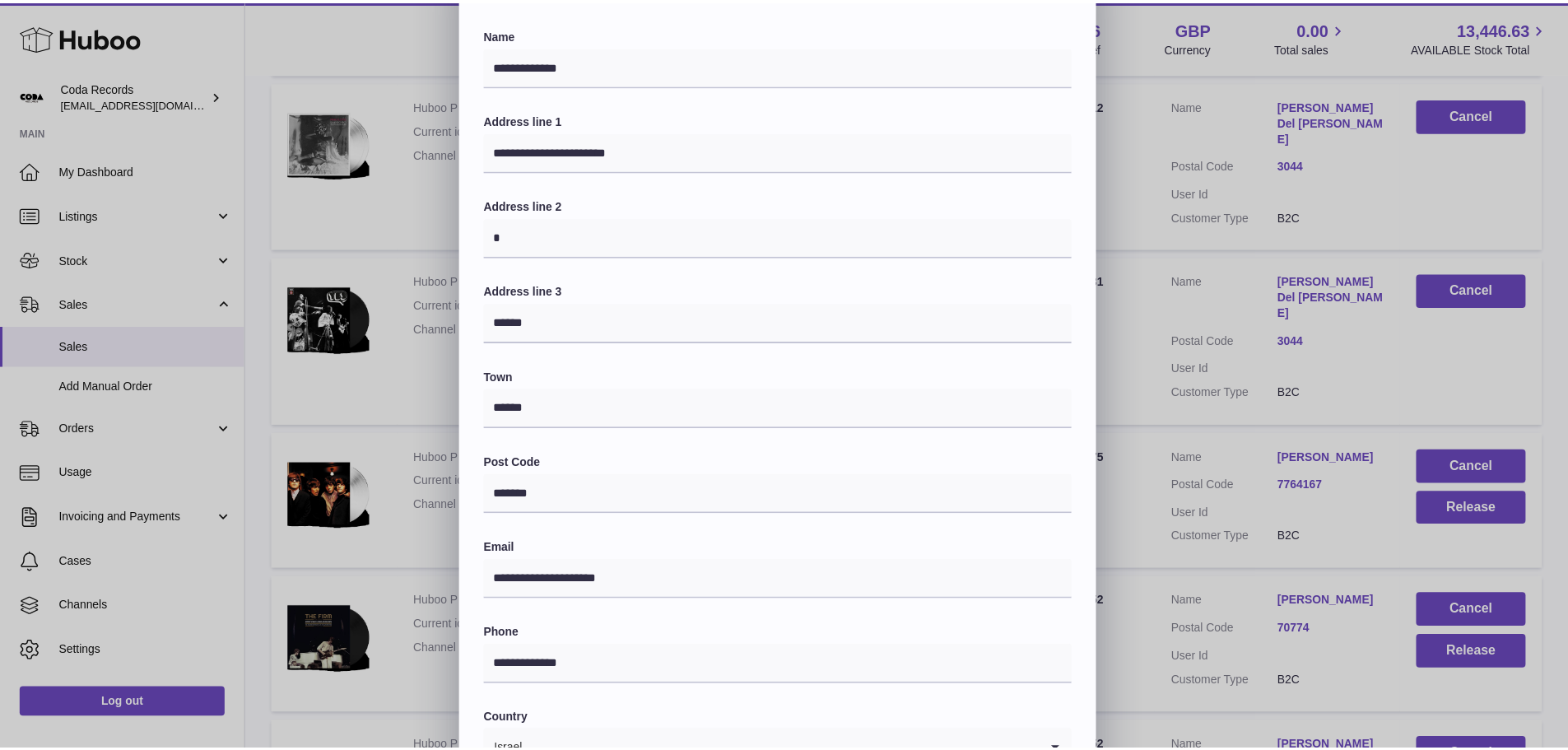
scroll to position [0, 0]
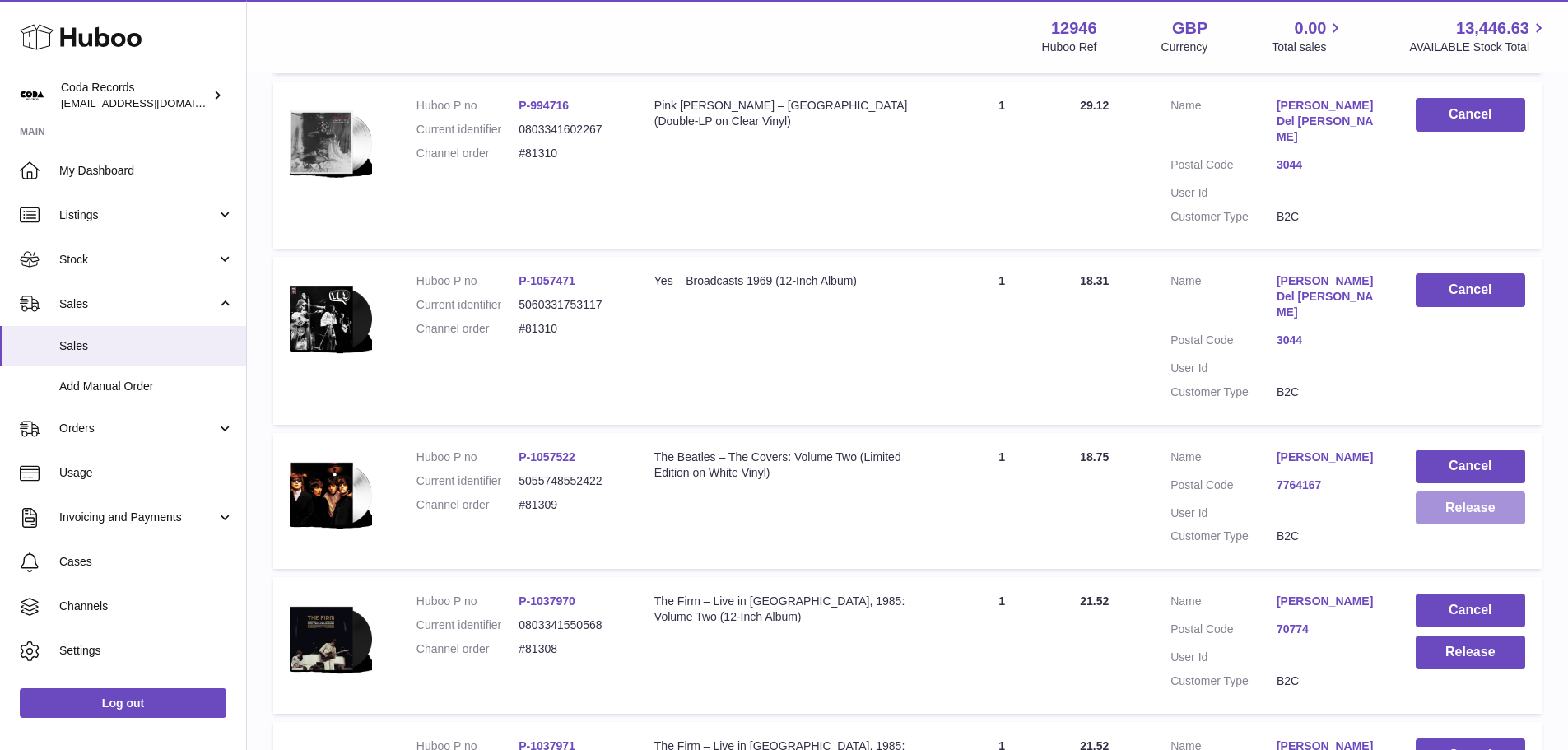
click at [1452, 492] on button "Release" at bounding box center [1470, 509] width 109 height 34
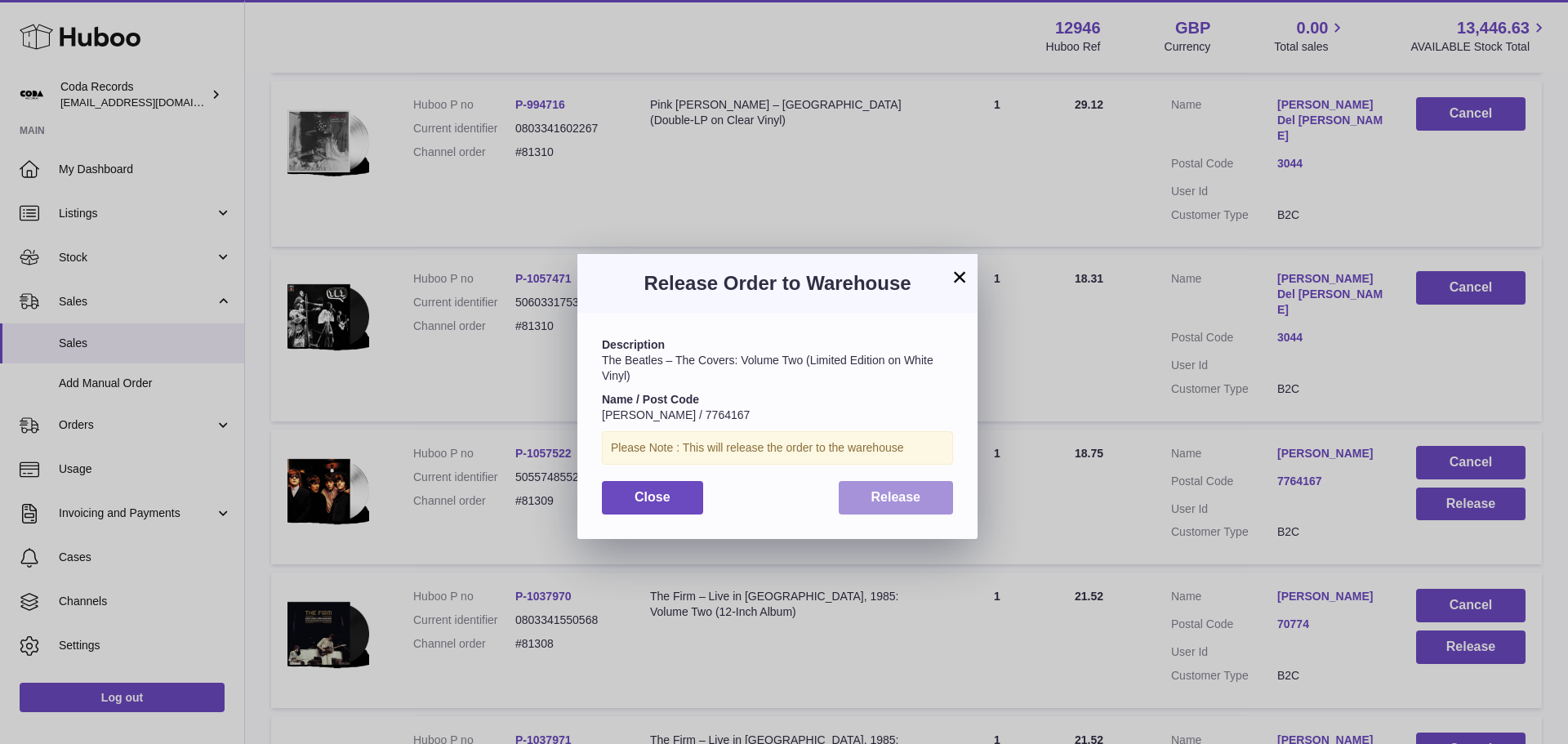
click at [897, 490] on span "Release" at bounding box center [896, 497] width 50 height 14
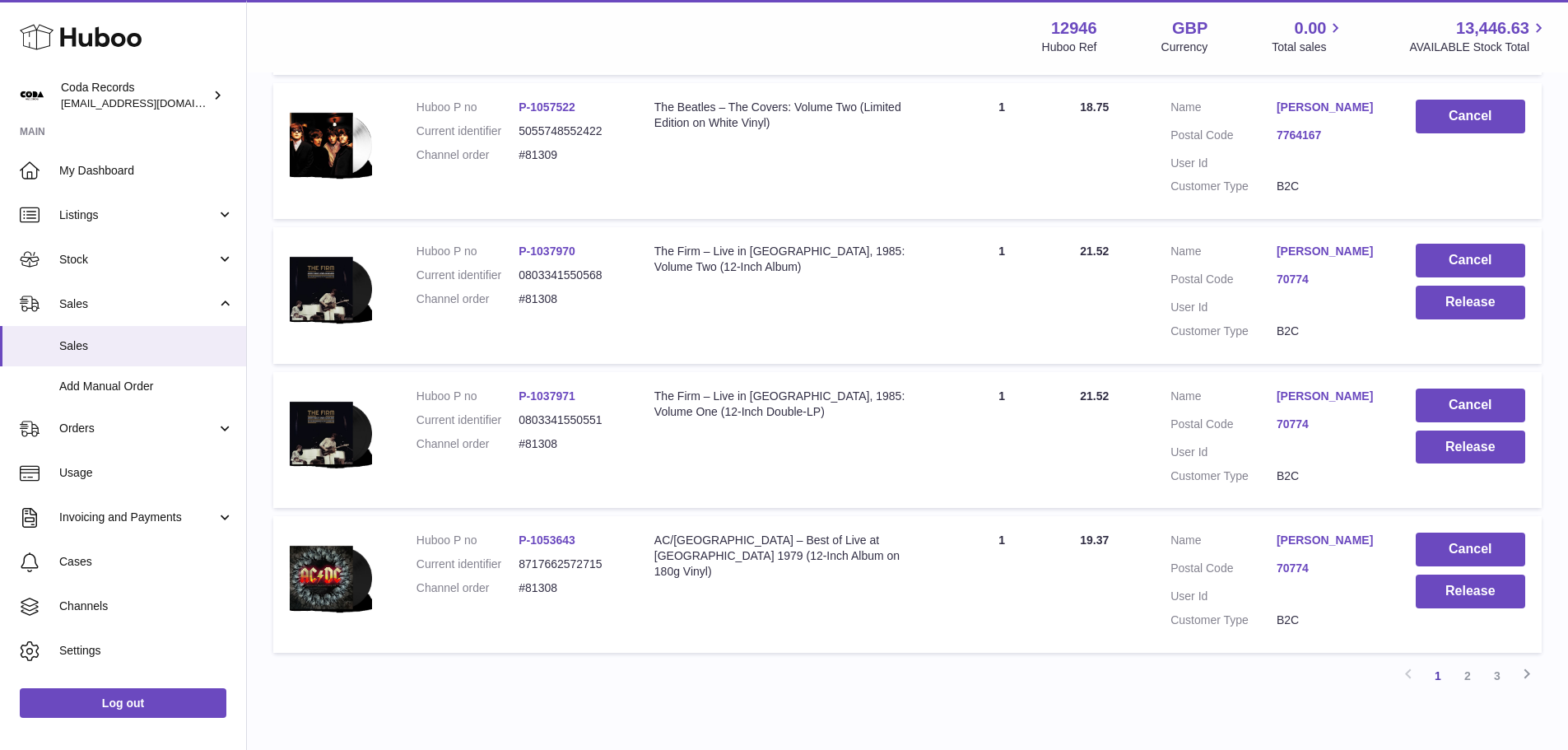
scroll to position [1375, 0]
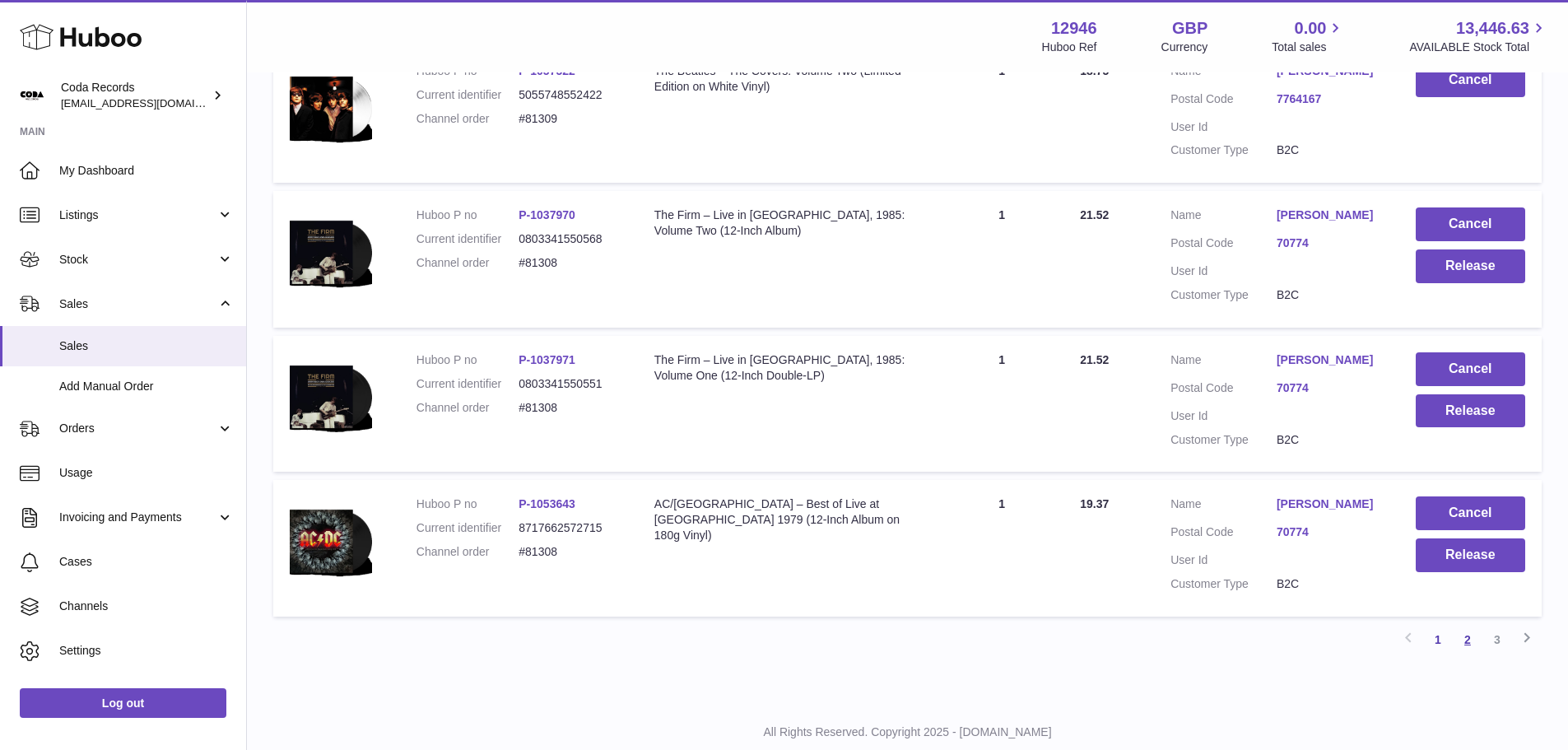
click at [1471, 625] on link "2" at bounding box center [1467, 640] width 30 height 30
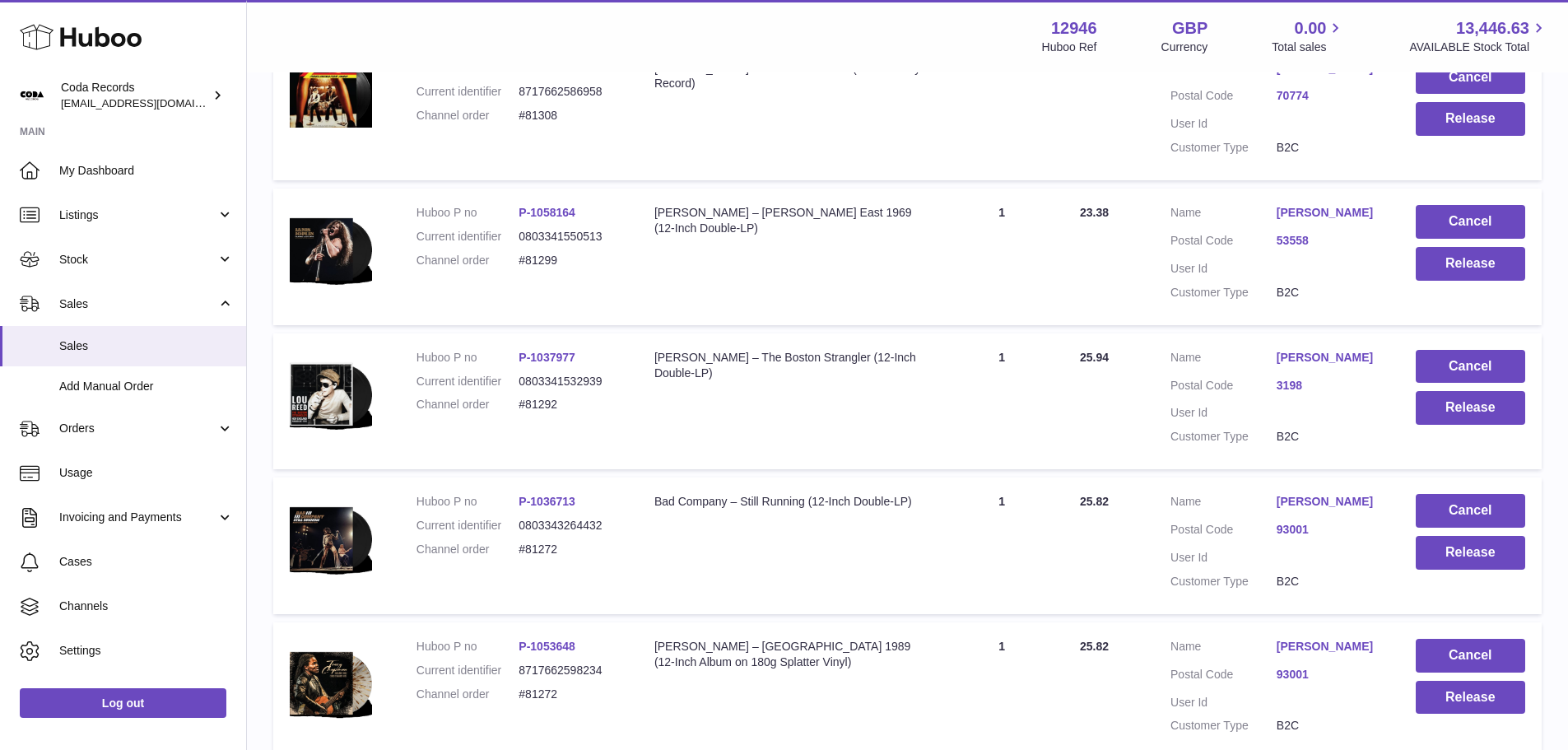
scroll to position [1281, 0]
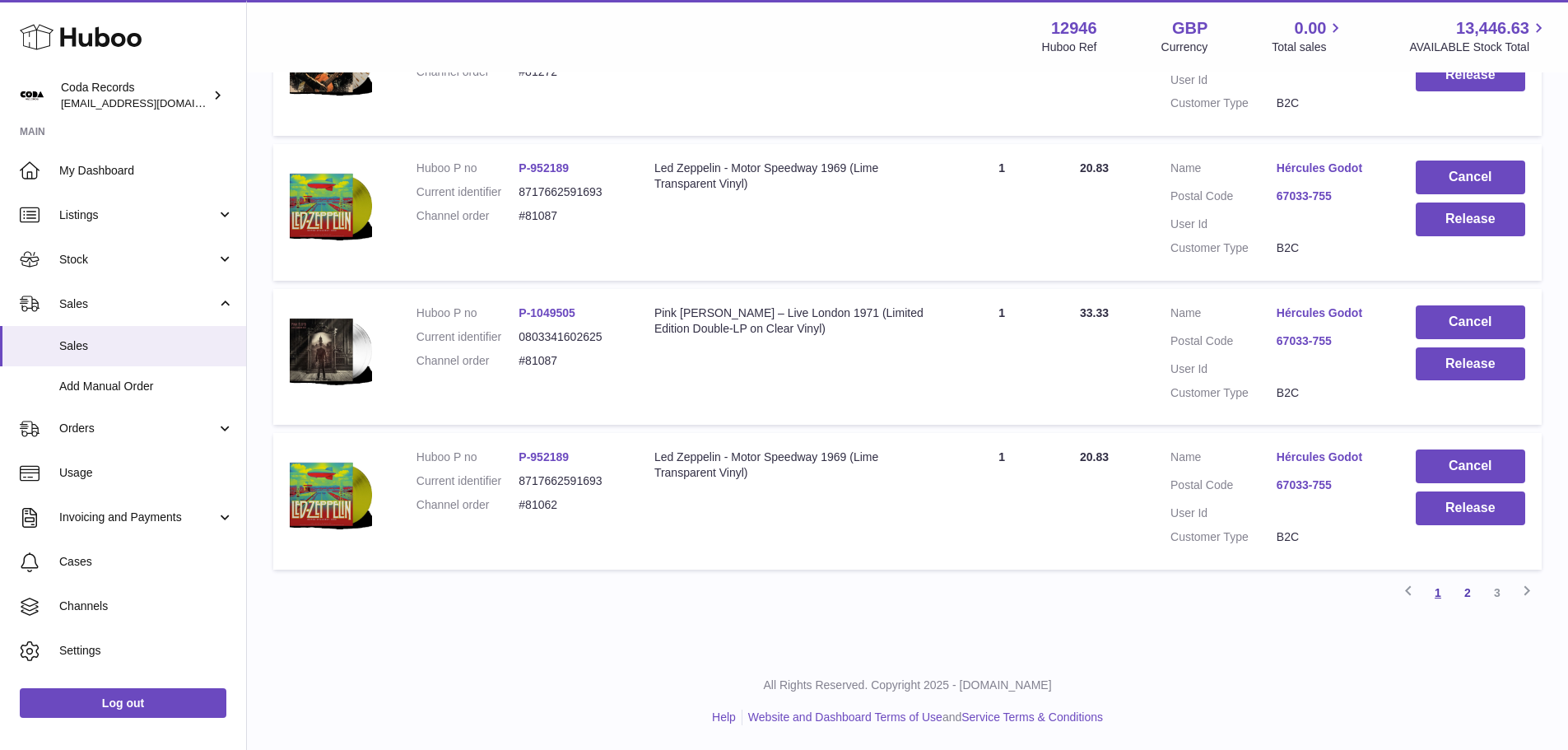
click at [1441, 599] on link "1" at bounding box center [1437, 592] width 30 height 30
